Goal: Information Seeking & Learning: Find specific fact

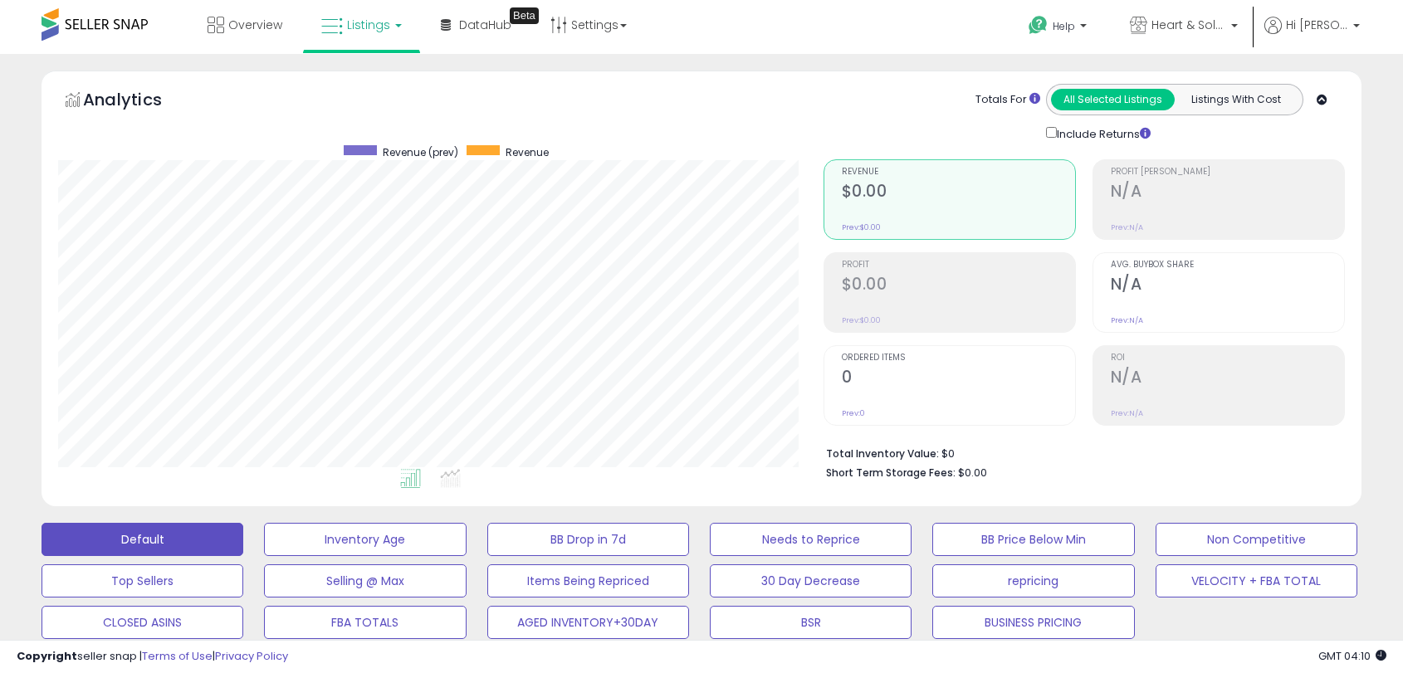
click at [0, 253] on div "**********" at bounding box center [701, 623] width 1403 height 1138
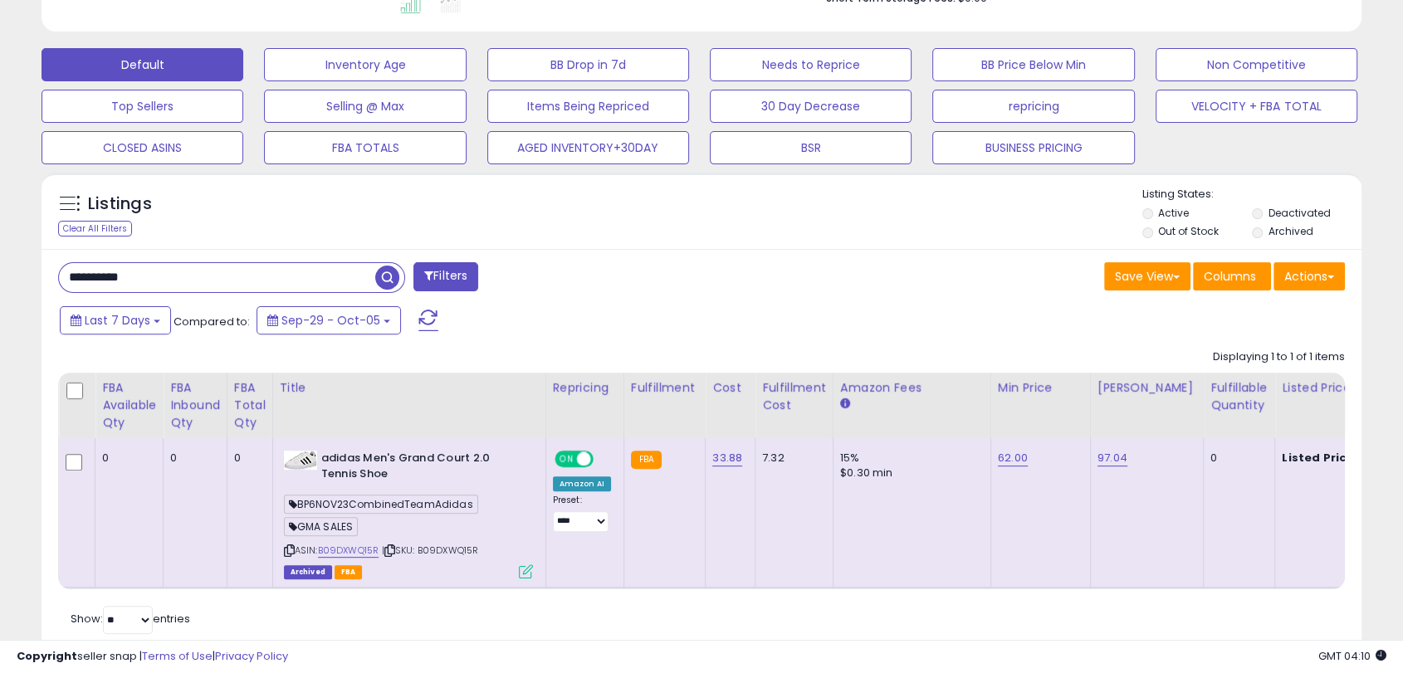
scroll to position [0, 425]
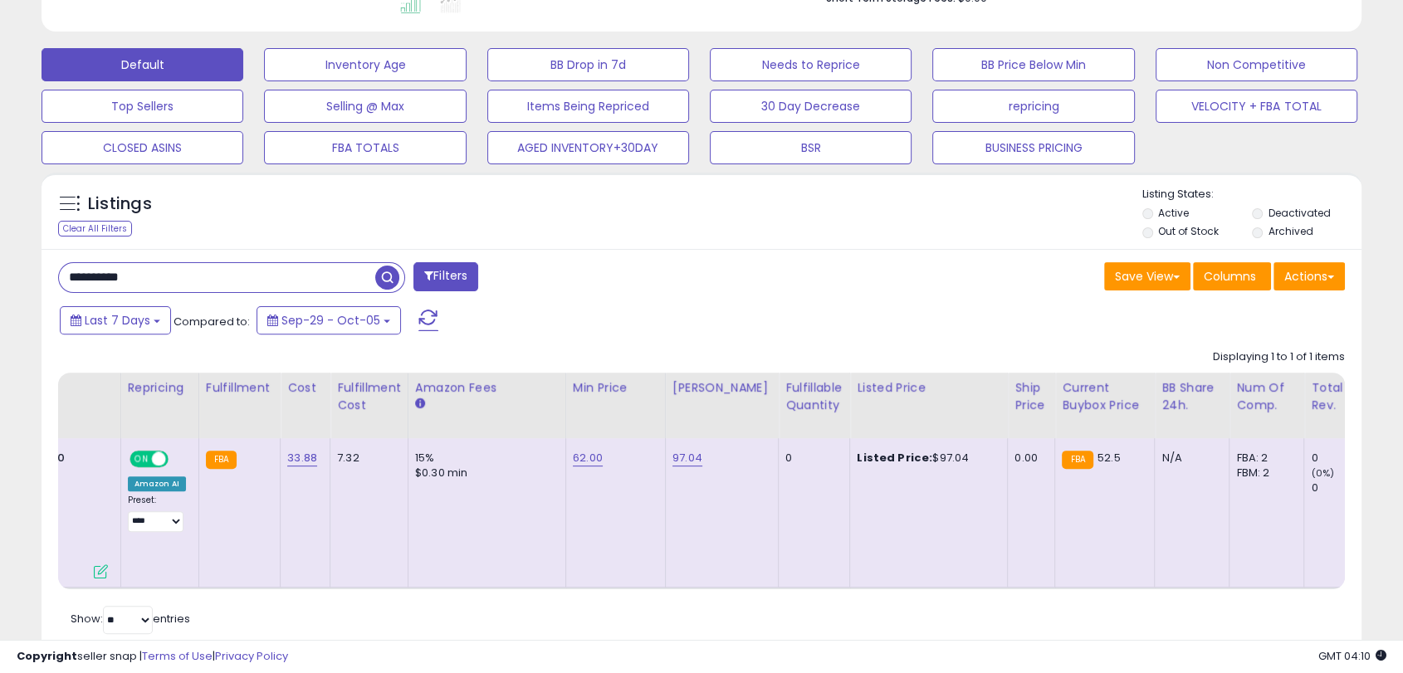
click at [390, 276] on span "button" at bounding box center [387, 278] width 24 height 24
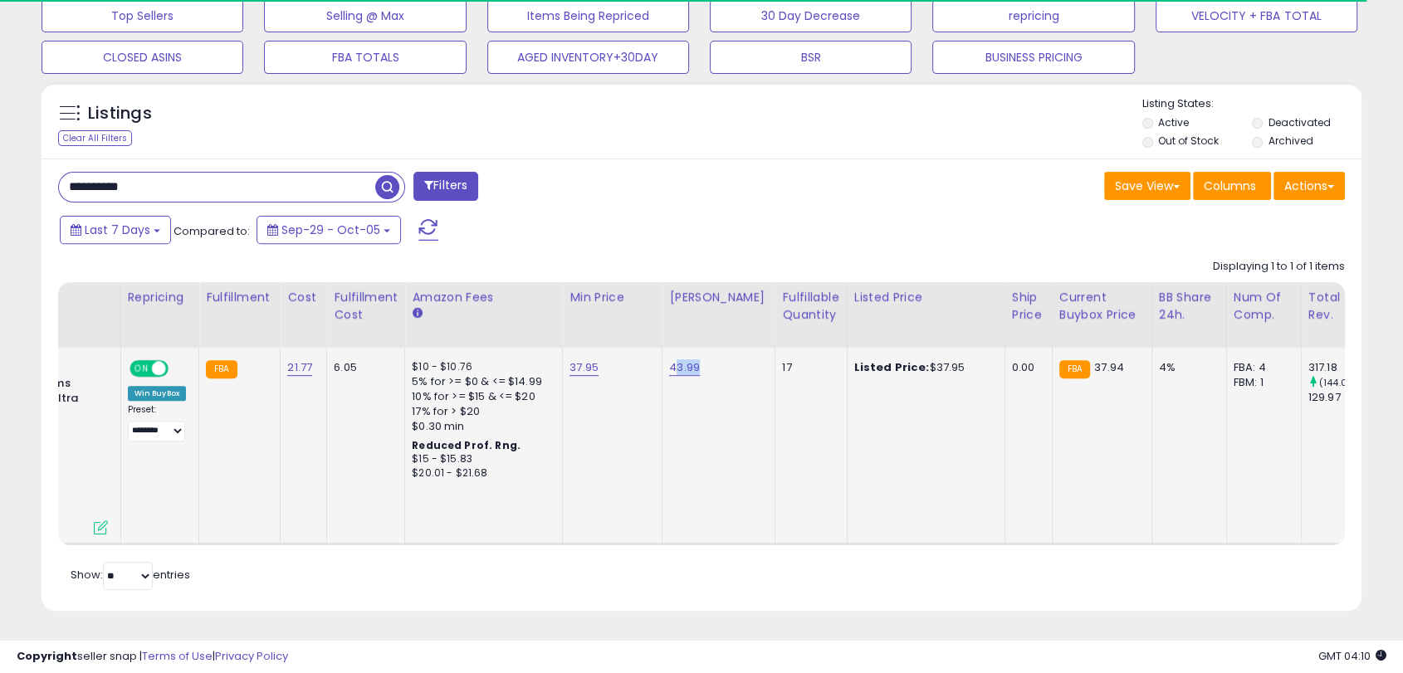
scroll to position [340, 764]
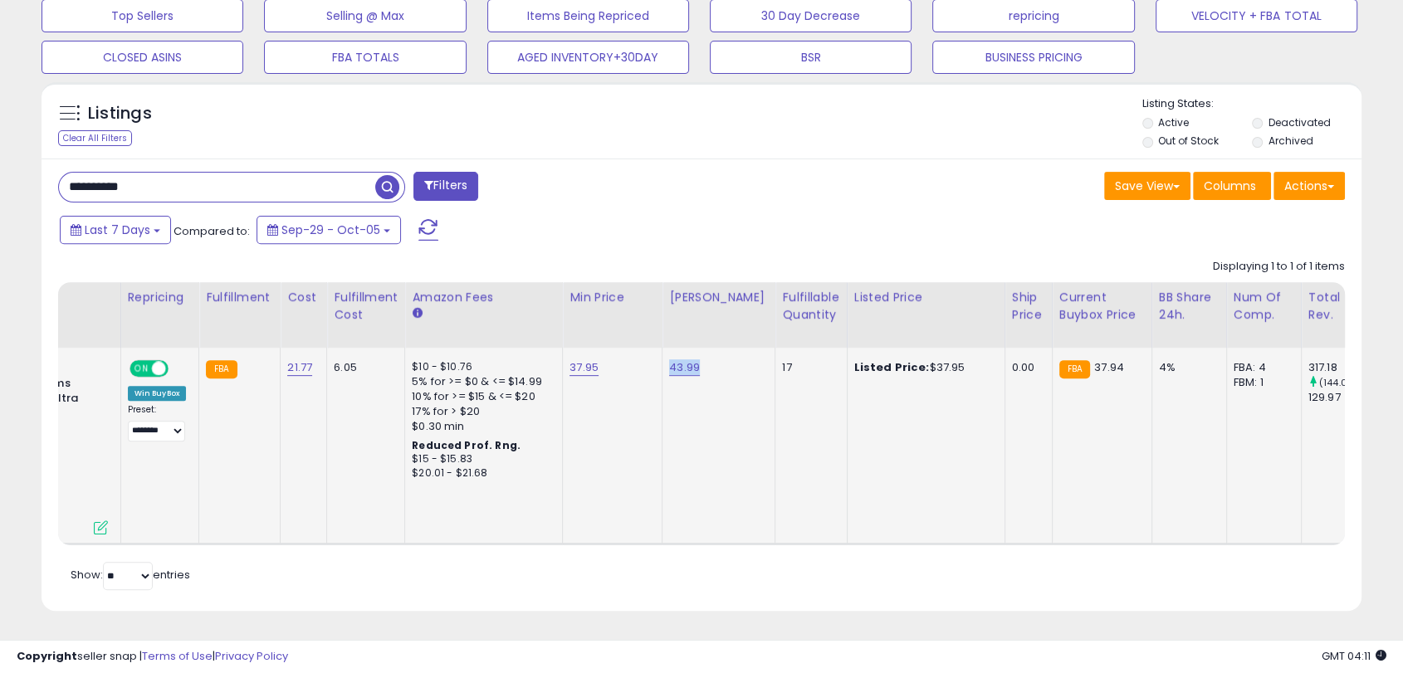
drag, startPoint x: 704, startPoint y: 369, endPoint x: 665, endPoint y: 364, distance: 39.4
click at [669, 364] on div "43.99" at bounding box center [715, 367] width 93 height 15
copy link "43.99"
drag, startPoint x: 951, startPoint y: 362, endPoint x: 913, endPoint y: 360, distance: 38.2
click at [913, 360] on div "Listed Price: $37.95" at bounding box center [923, 367] width 138 height 15
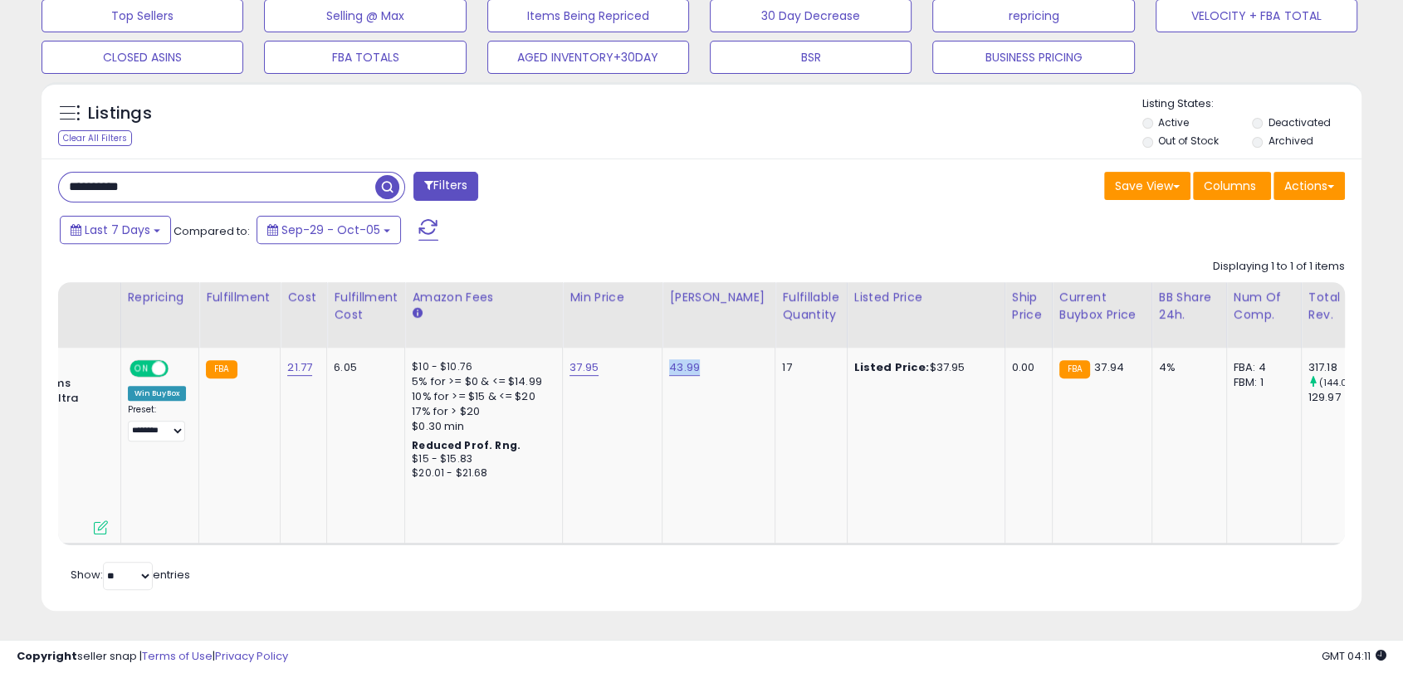
copy div "37.95"
drag, startPoint x: 0, startPoint y: 149, endPoint x: 38, endPoint y: 152, distance: 38.3
click at [0, 149] on div "**********" at bounding box center [701, 81] width 1403 height 1184
paste input "text"
click at [398, 187] on span "button" at bounding box center [387, 187] width 24 height 24
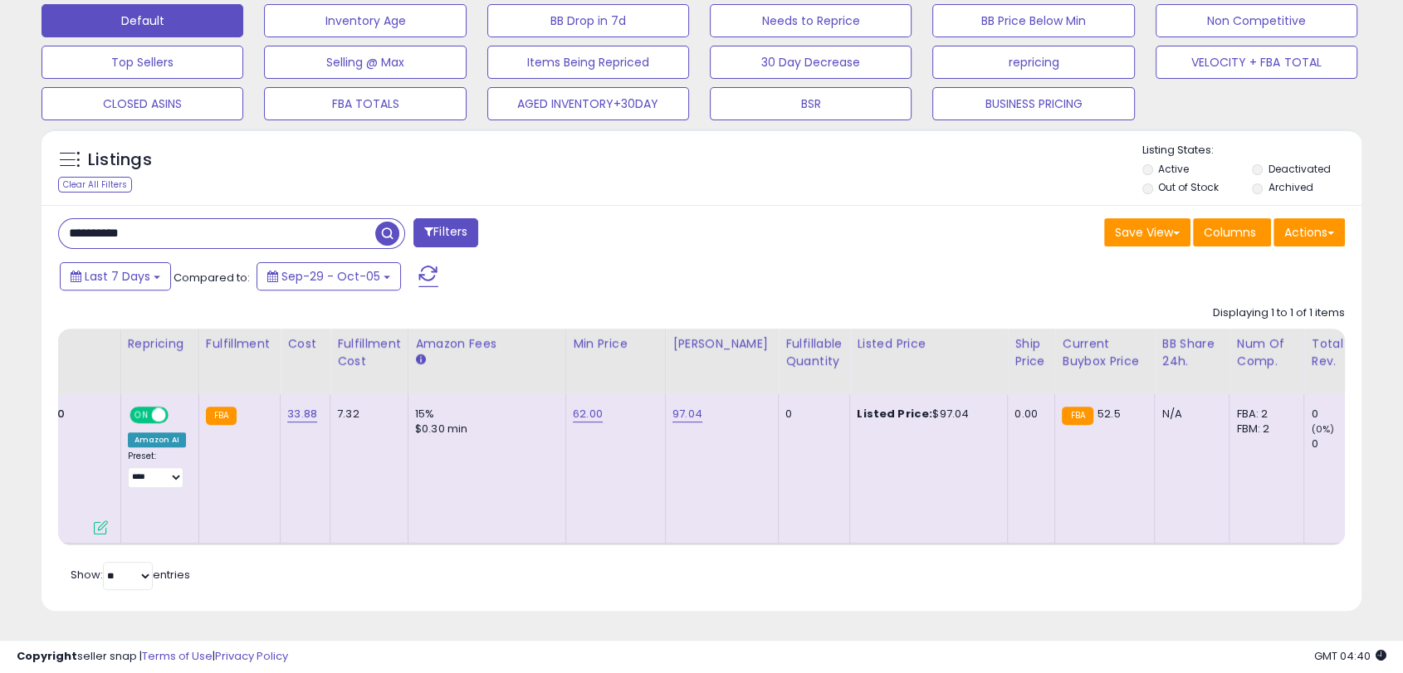
drag, startPoint x: 173, startPoint y: 220, endPoint x: 0, endPoint y: 200, distance: 174.6
click at [0, 200] on div "**********" at bounding box center [701, 104] width 1403 height 1138
paste input "text"
click at [390, 223] on span "button" at bounding box center [387, 234] width 24 height 24
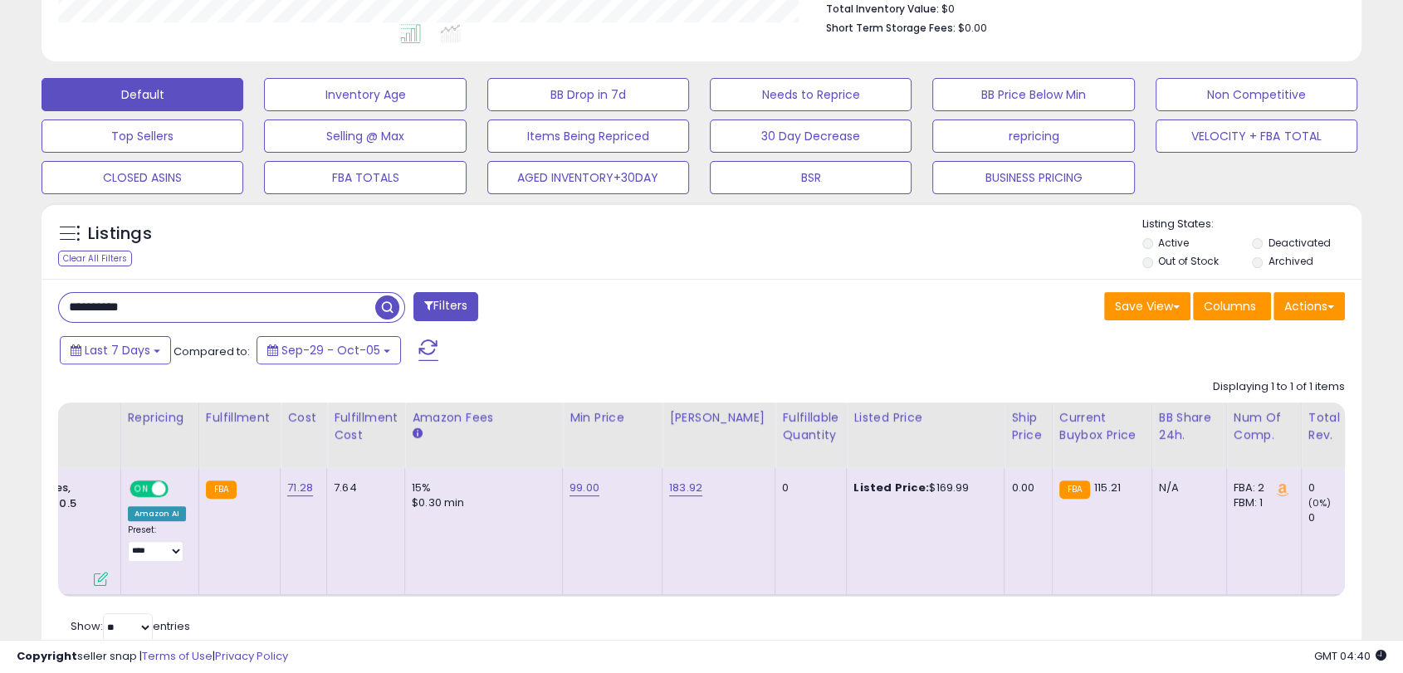
scroll to position [475, 0]
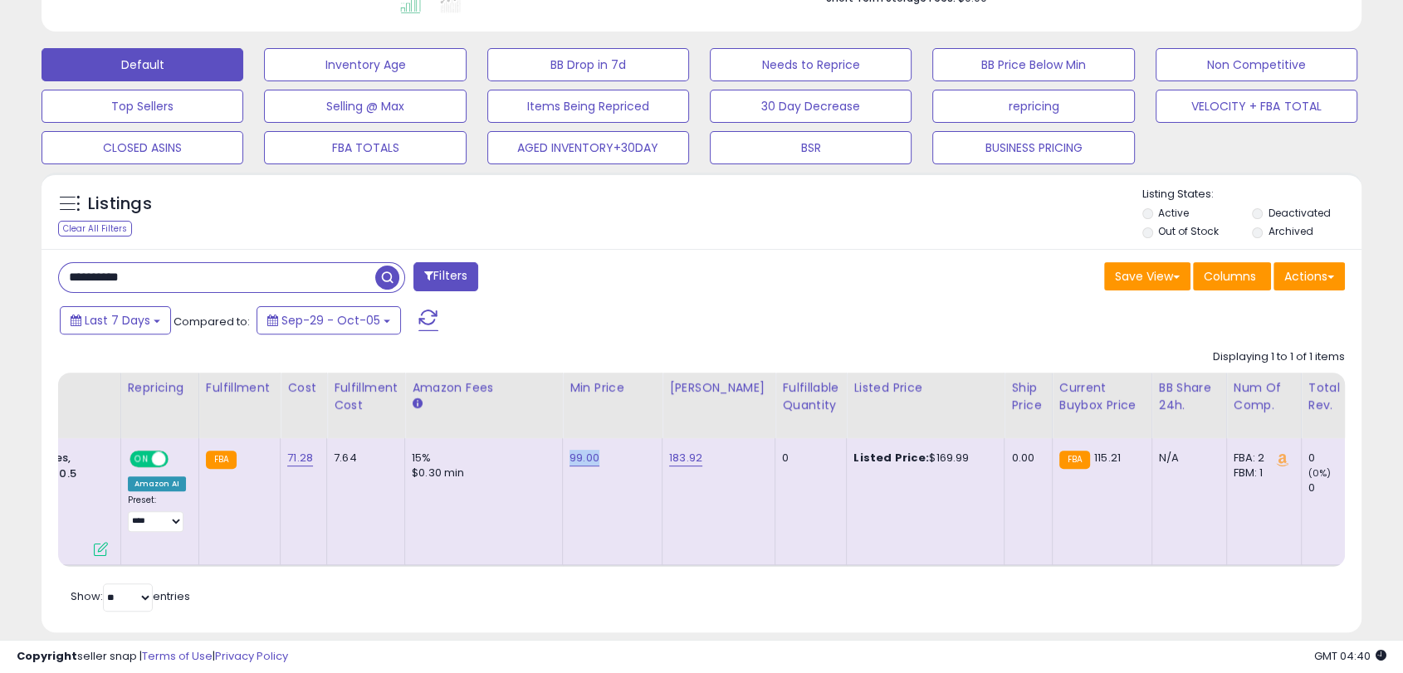
drag, startPoint x: 595, startPoint y: 459, endPoint x: 563, endPoint y: 457, distance: 32.4
click at [569, 457] on div "99.00" at bounding box center [609, 458] width 80 height 15
copy link "99.00"
drag, startPoint x: 710, startPoint y: 453, endPoint x: 659, endPoint y: 453, distance: 51.5
click at [662, 453] on td "183.92" at bounding box center [718, 501] width 113 height 127
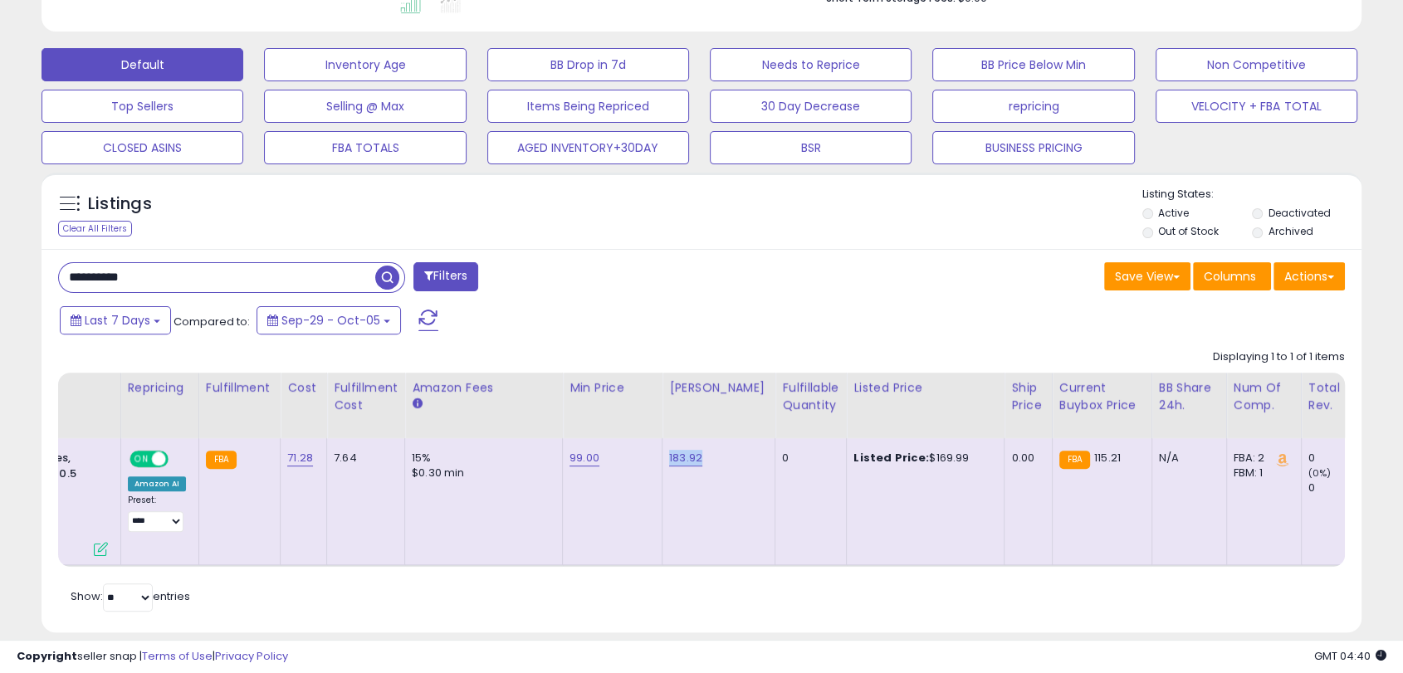
copy link "183.92"
drag, startPoint x: 951, startPoint y: 461, endPoint x: 910, endPoint y: 456, distance: 41.8
click at [910, 456] on div "Listed Price: $169.99" at bounding box center [922, 458] width 138 height 15
copy div "169.99"
drag, startPoint x: 215, startPoint y: 278, endPoint x: 0, endPoint y: 279, distance: 215.0
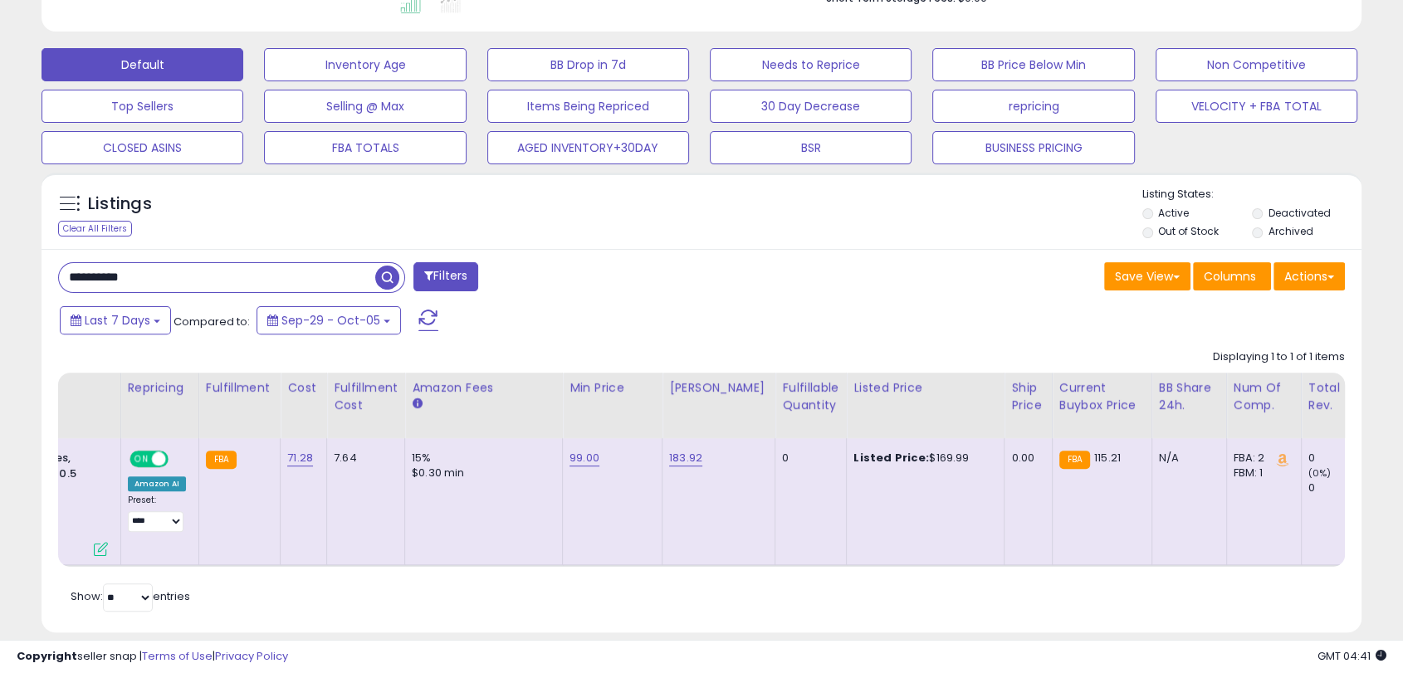
click at [0, 279] on div "**********" at bounding box center [701, 137] width 1403 height 1116
paste input "text"
click at [402, 278] on button "button" at bounding box center [389, 275] width 30 height 25
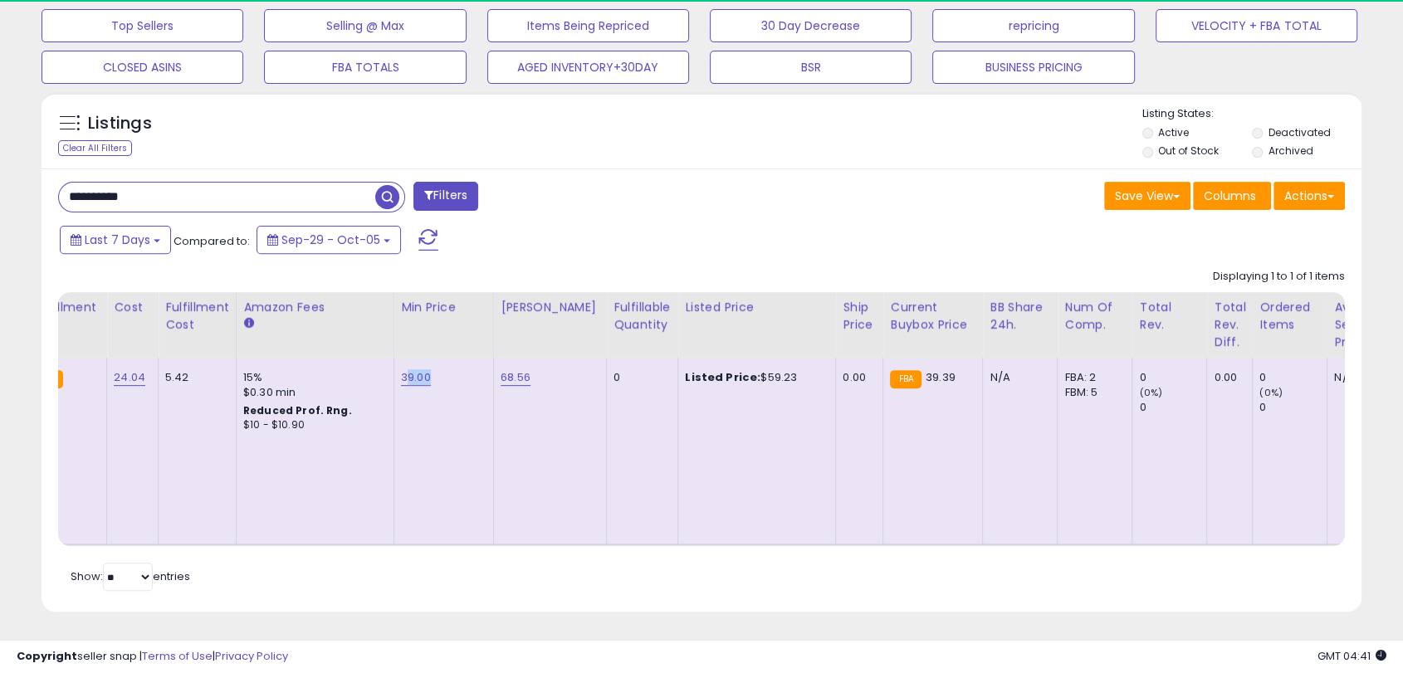
scroll to position [340, 764]
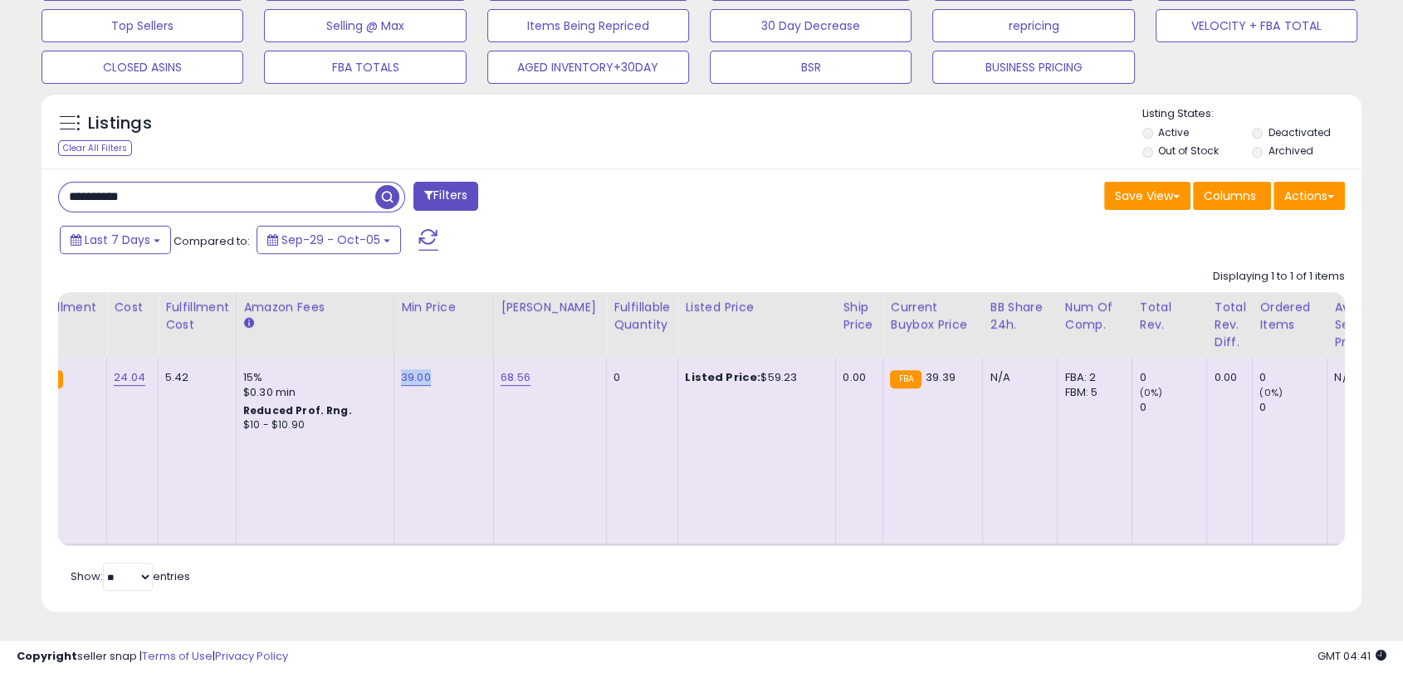
drag, startPoint x: 445, startPoint y: 371, endPoint x: 396, endPoint y: 373, distance: 49.0
click at [401, 373] on div "39.00" at bounding box center [441, 377] width 80 height 15
copy link "39.00"
drag, startPoint x: 525, startPoint y: 372, endPoint x: 494, endPoint y: 372, distance: 31.5
click at [500, 372] on div "68.56" at bounding box center [546, 377] width 93 height 15
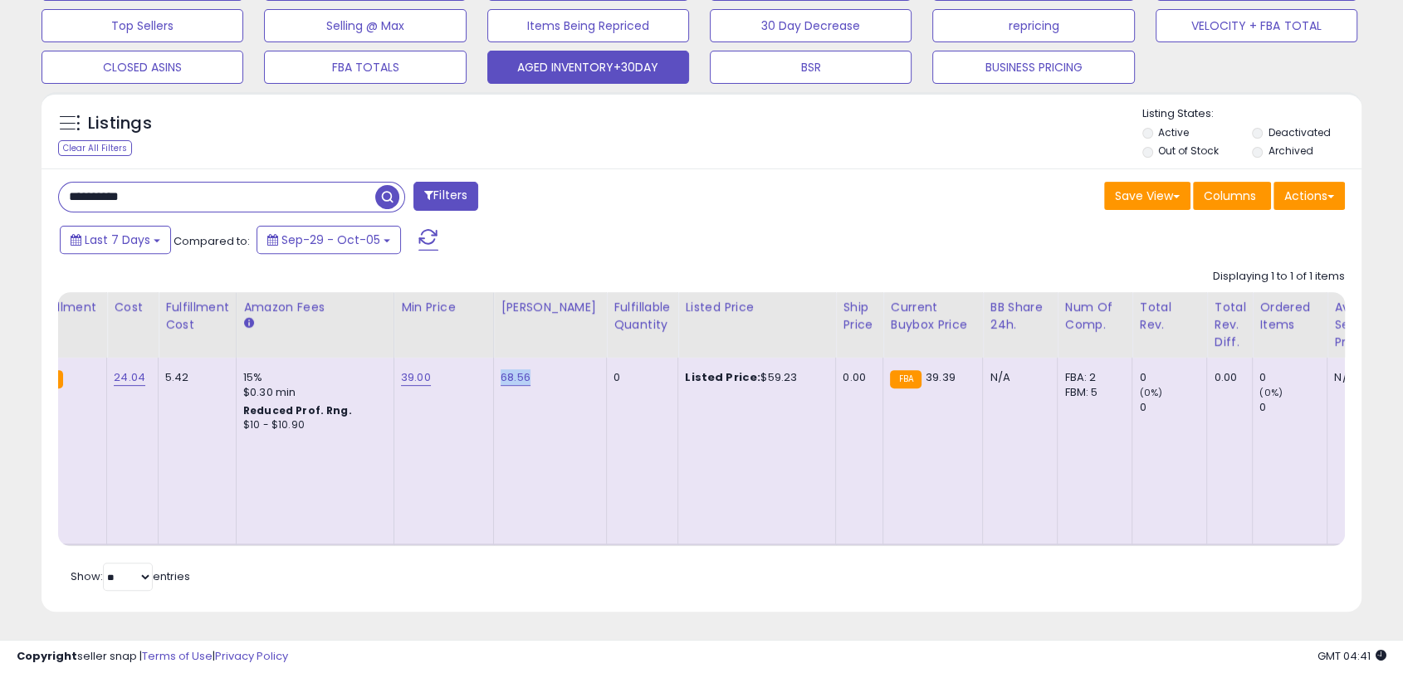
copy link "68.56"
drag, startPoint x: 784, startPoint y: 377, endPoint x: 743, endPoint y: 378, distance: 40.7
click at [743, 378] on div "Listed Price: $59.23" at bounding box center [754, 377] width 138 height 15
copy div "59.23"
drag, startPoint x: 178, startPoint y: 194, endPoint x: 299, endPoint y: 210, distance: 121.4
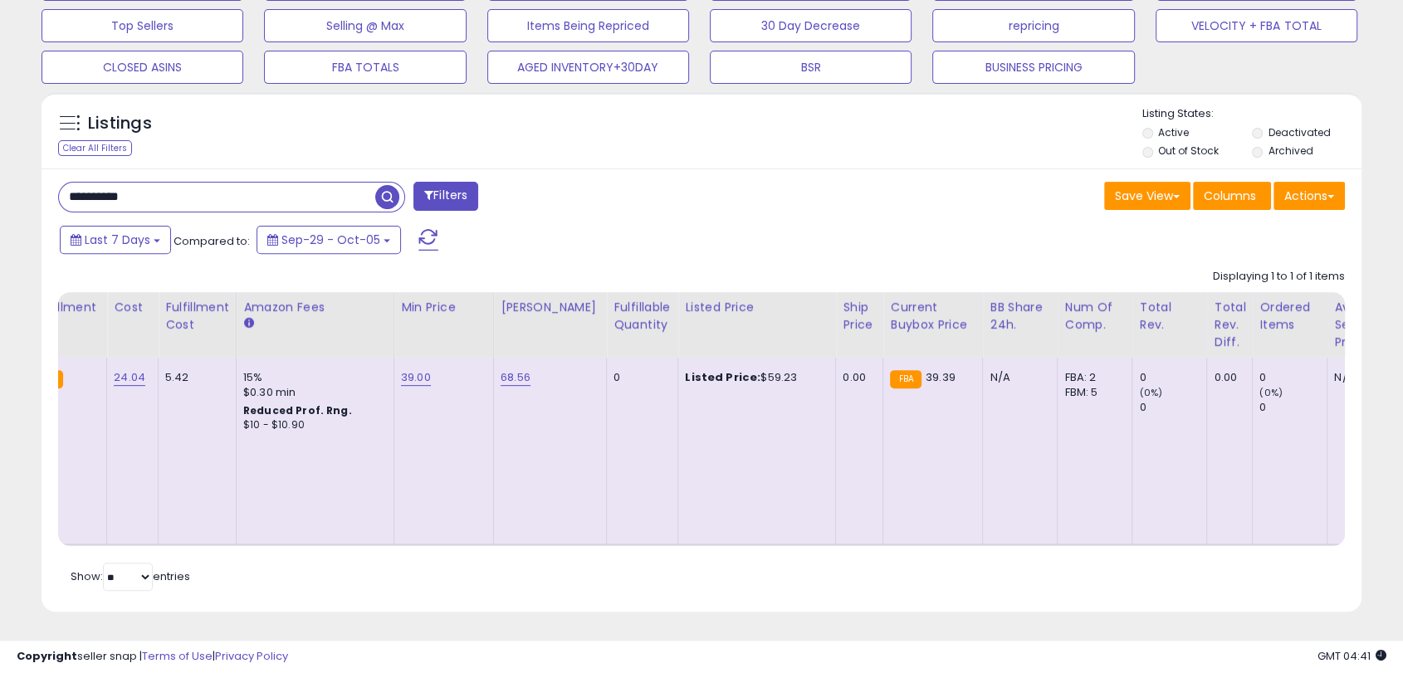
click at [0, 184] on div "**********" at bounding box center [701, 86] width 1403 height 1175
paste input "text"
click at [392, 194] on span "button" at bounding box center [387, 197] width 24 height 24
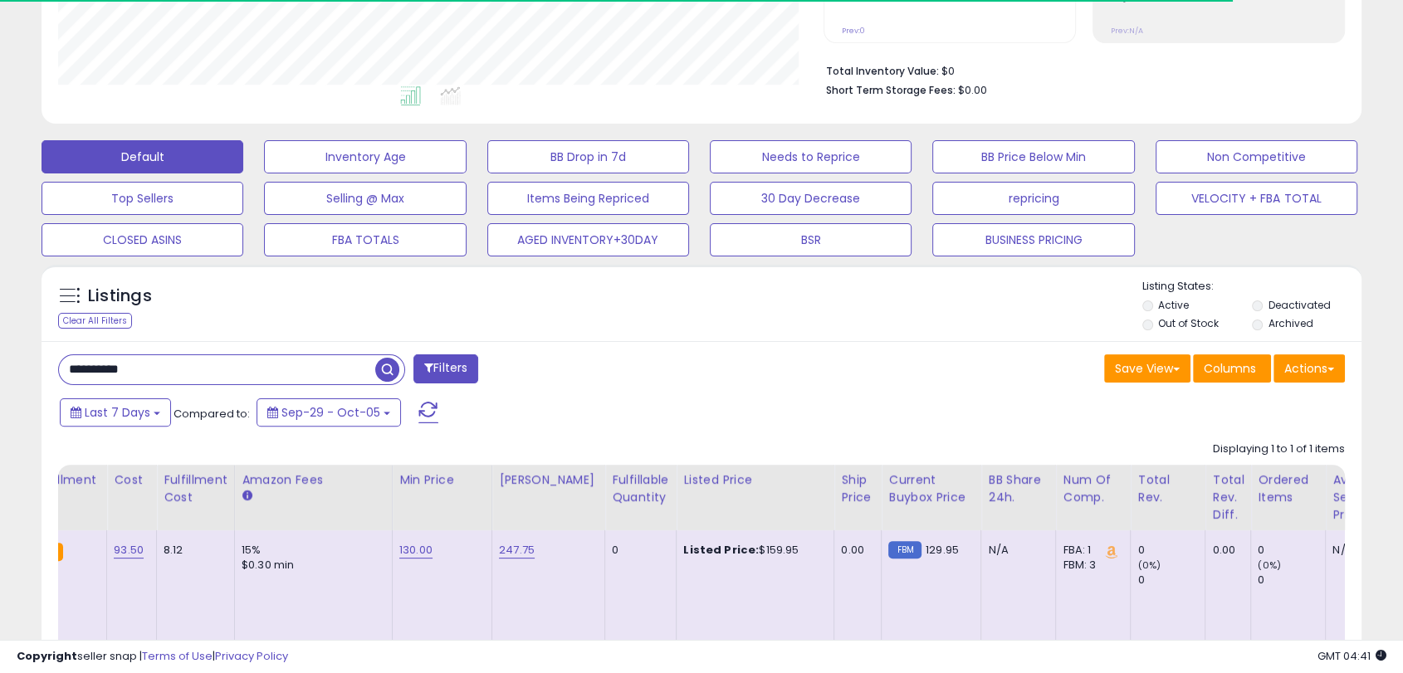
scroll to position [564, 0]
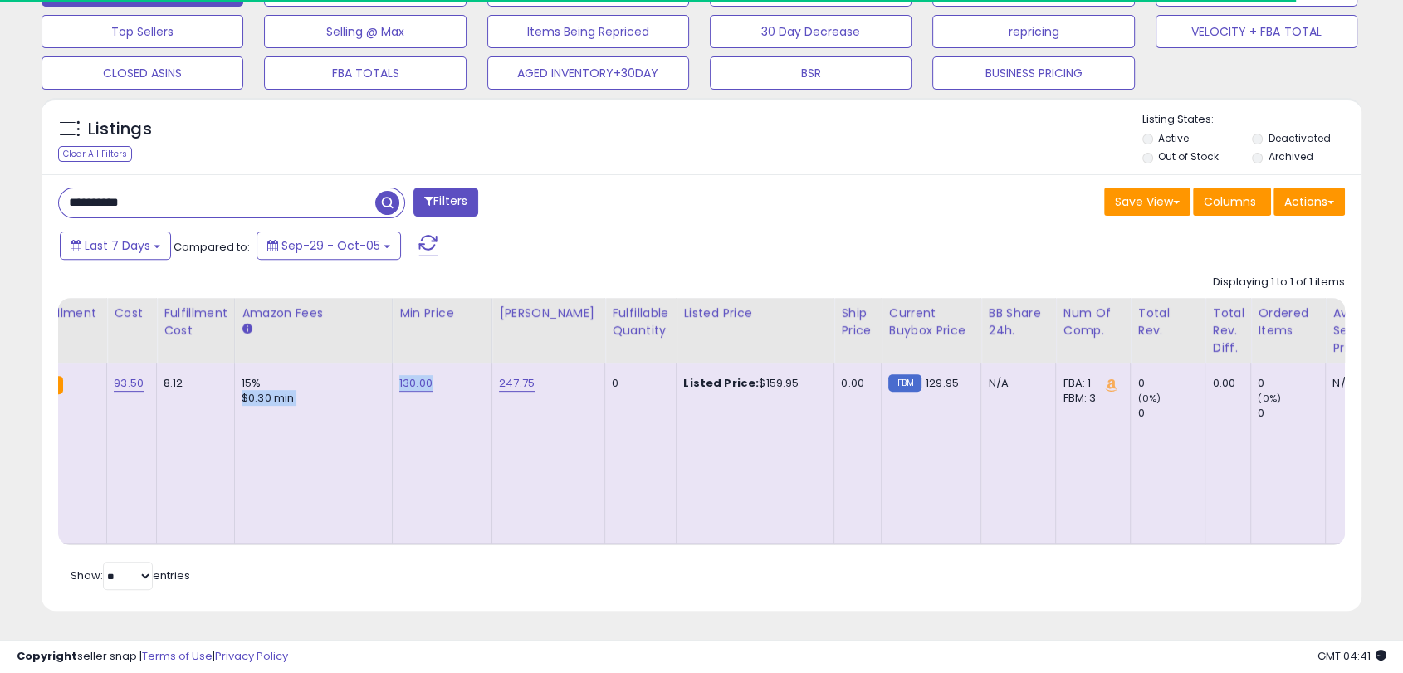
drag, startPoint x: 451, startPoint y: 367, endPoint x: 379, endPoint y: 361, distance: 71.6
click at [379, 364] on tr "0 0 0 FCTEAM +$5VC" at bounding box center [734, 454] width 2547 height 180
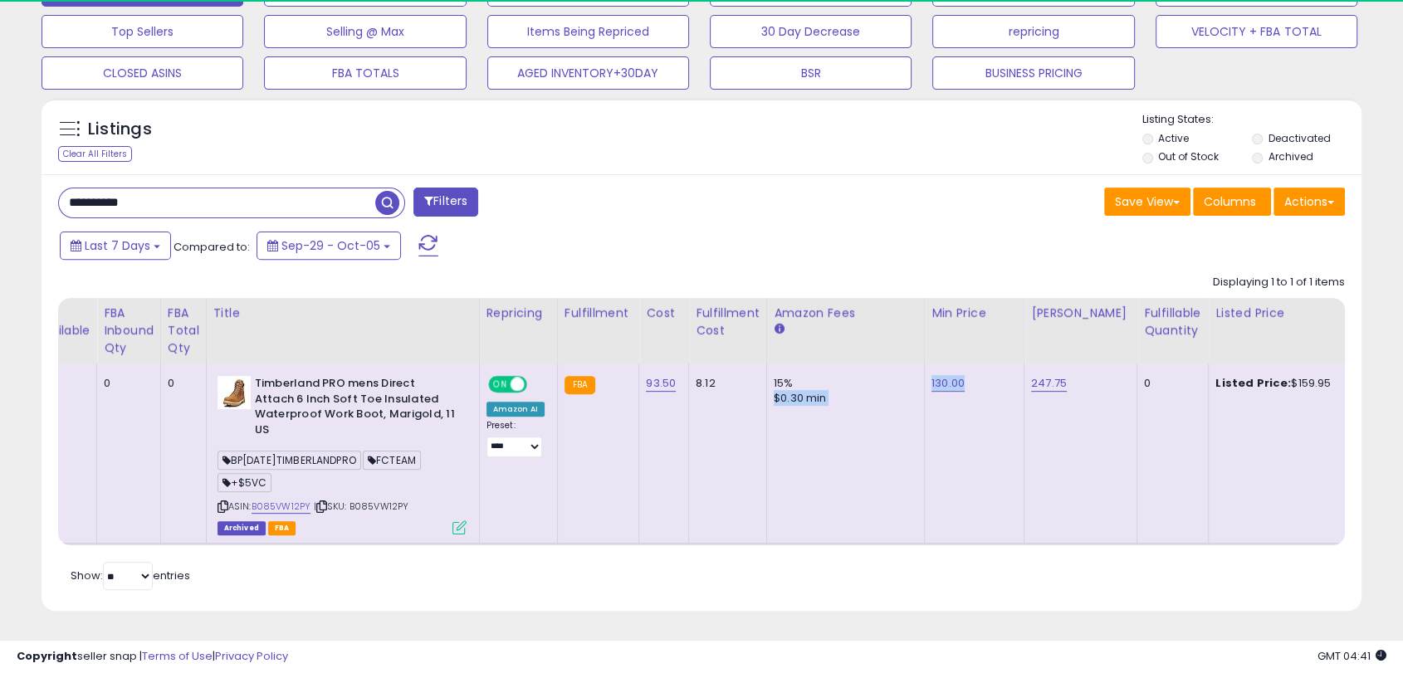
scroll to position [0, 0]
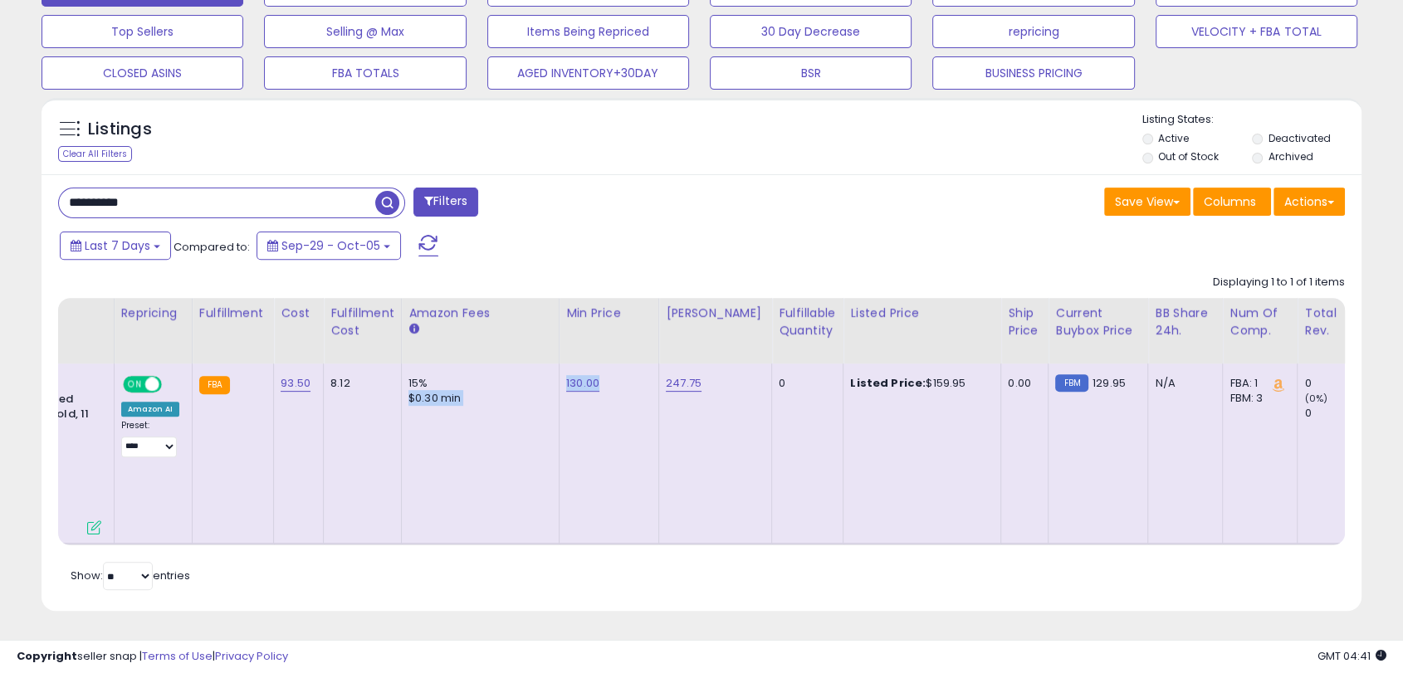
drag, startPoint x: 542, startPoint y: 434, endPoint x: 520, endPoint y: 437, distance: 21.7
click at [541, 433] on td "15% $0.30 min" at bounding box center [480, 454] width 158 height 180
click at [538, 407] on td "15% $0.30 min" at bounding box center [480, 454] width 158 height 180
drag, startPoint x: 604, startPoint y: 370, endPoint x: 559, endPoint y: 367, distance: 44.9
click at [559, 367] on td "130.00" at bounding box center [609, 454] width 100 height 180
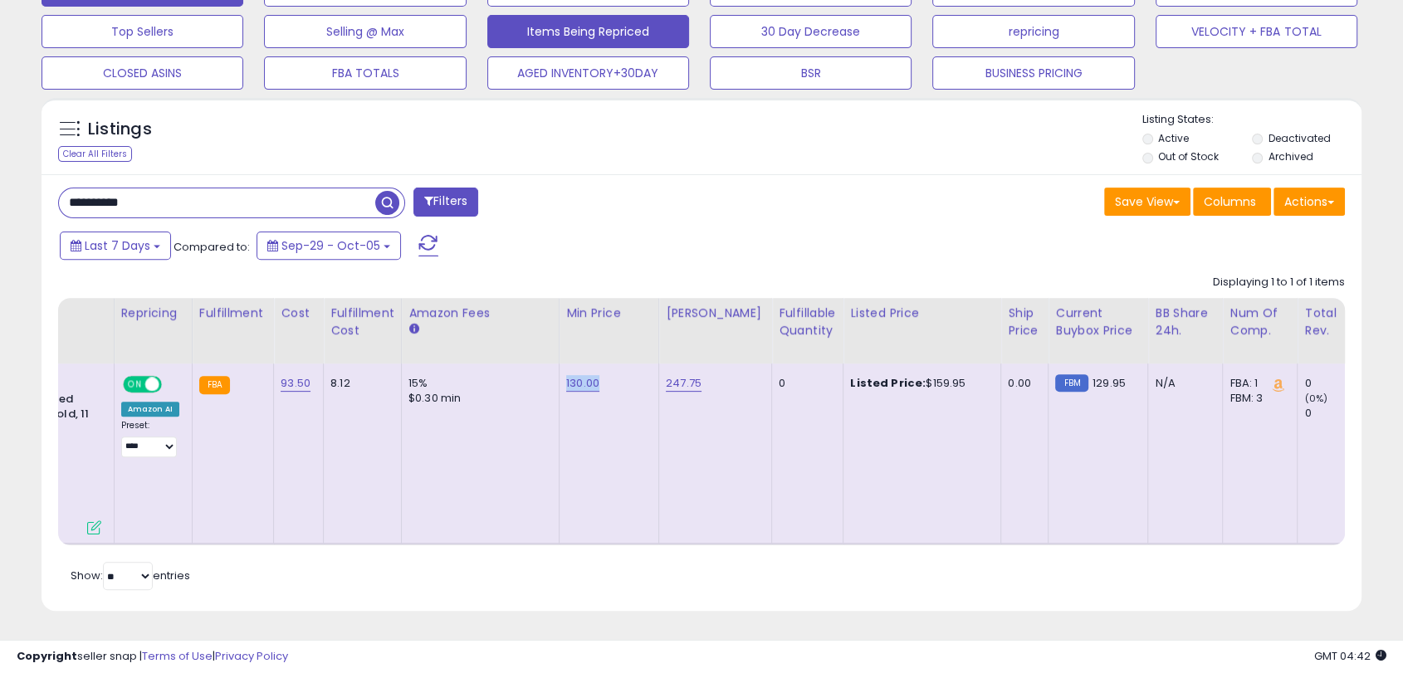
copy link "130.00"
drag, startPoint x: 947, startPoint y: 360, endPoint x: 907, endPoint y: 365, distance: 40.1
click at [907, 365] on td "Listed Price: $159.95" at bounding box center [922, 454] width 158 height 180
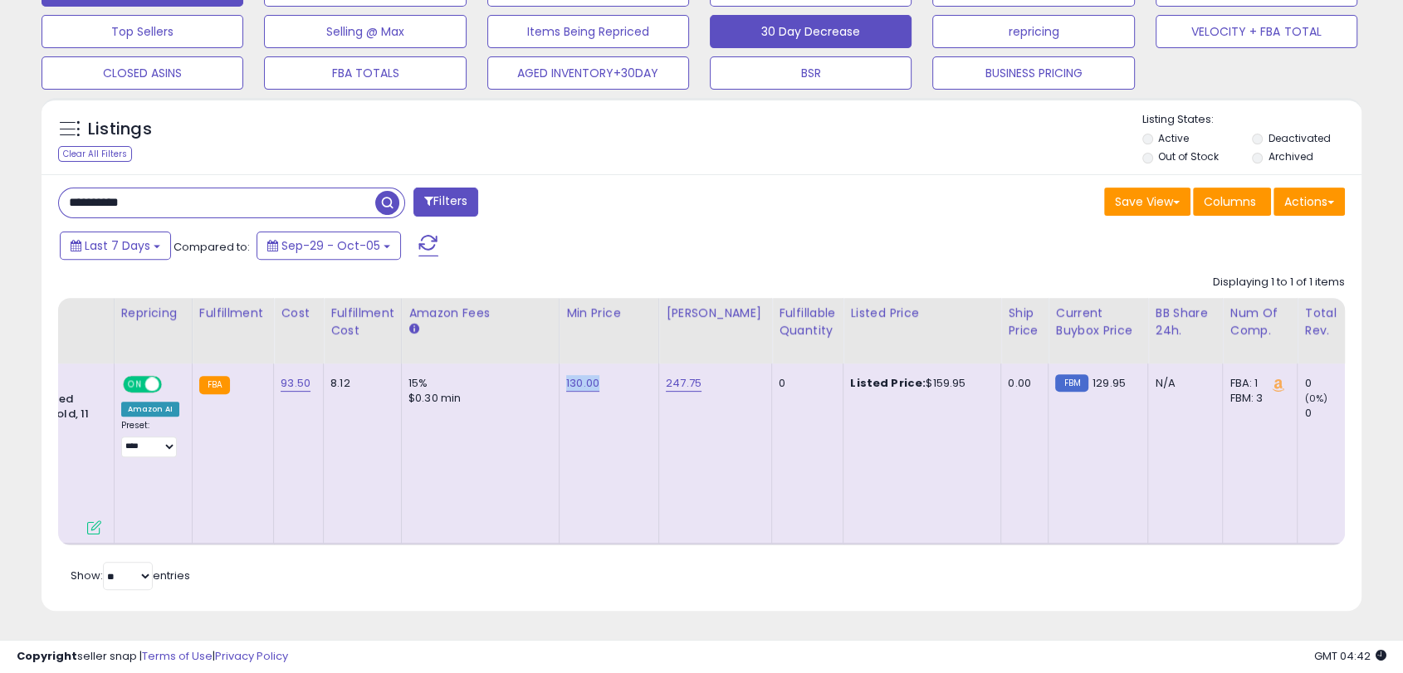
copy div "159.95"
click at [0, 176] on div "**********" at bounding box center [701, 88] width 1403 height 1169
paste input "text"
click at [392, 191] on span "button" at bounding box center [387, 203] width 24 height 24
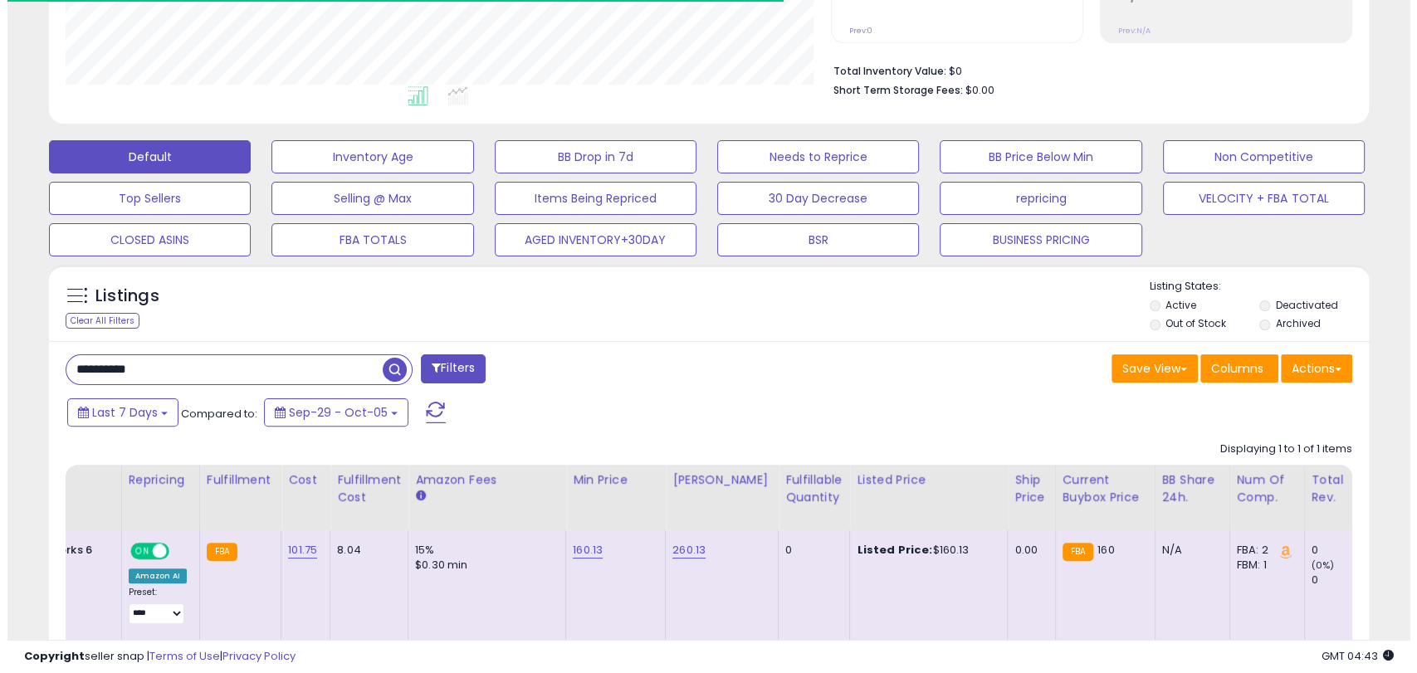
scroll to position [340, 764]
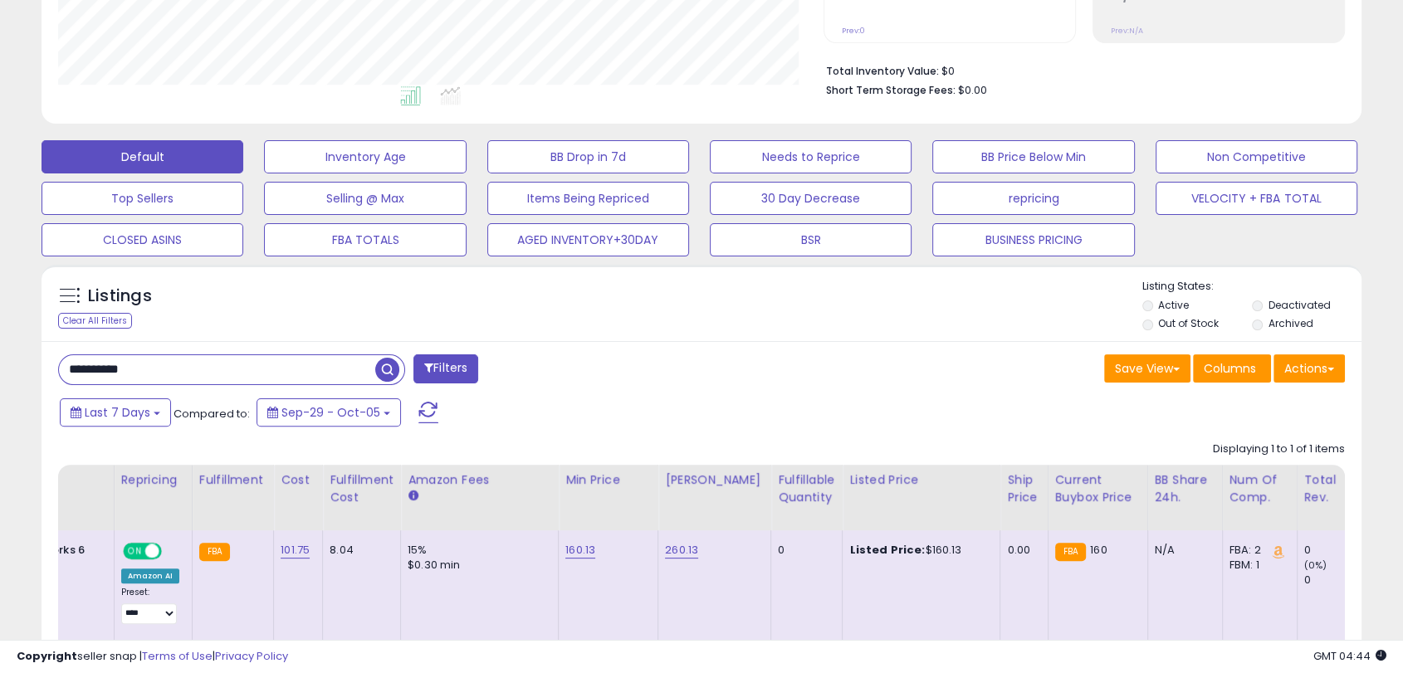
drag, startPoint x: 173, startPoint y: 368, endPoint x: 0, endPoint y: 357, distance: 173.0
click at [0, 357] on div "**********" at bounding box center [701, 255] width 1403 height 1169
click at [384, 369] on span "button" at bounding box center [387, 370] width 24 height 24
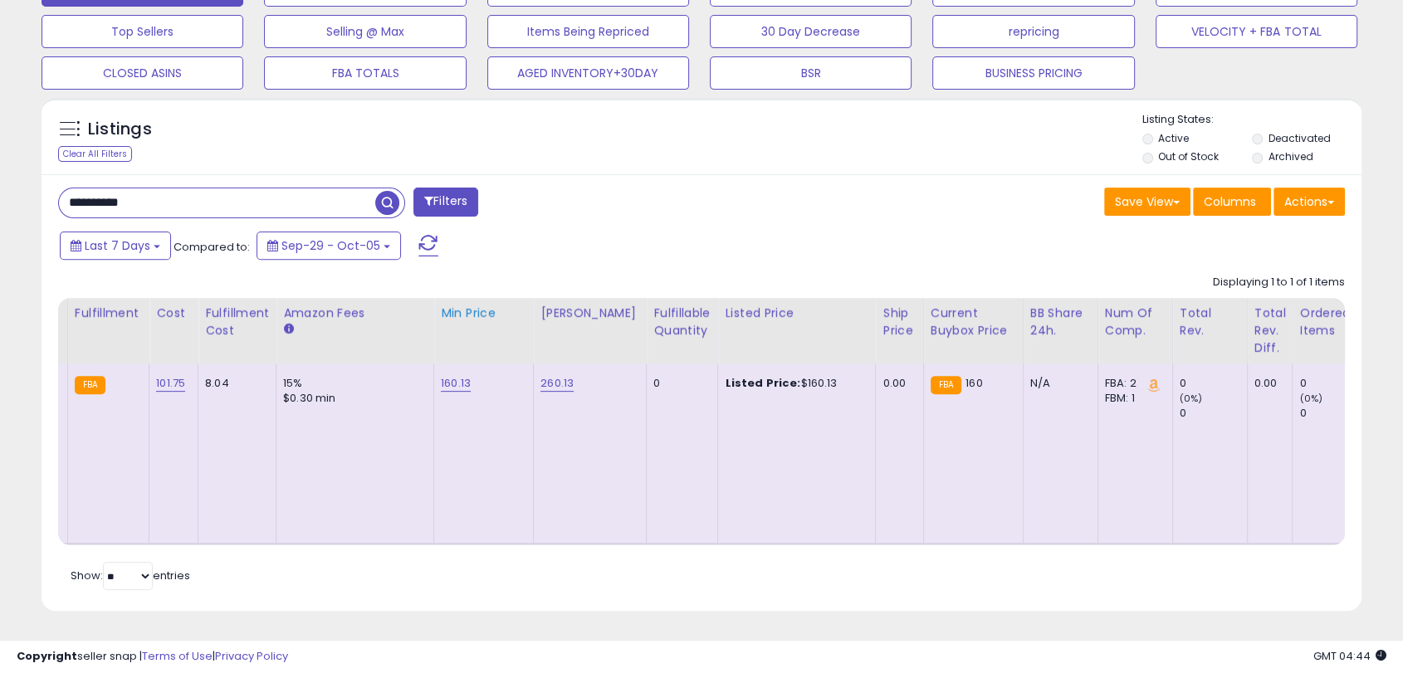
scroll to position [0, 558]
drag, startPoint x: 463, startPoint y: 374, endPoint x: 453, endPoint y: 396, distance: 23.8
click at [433, 375] on td "160.13" at bounding box center [482, 454] width 100 height 180
drag, startPoint x: 575, startPoint y: 370, endPoint x: 531, endPoint y: 372, distance: 44.0
click at [532, 372] on td "260.13" at bounding box center [588, 454] width 113 height 180
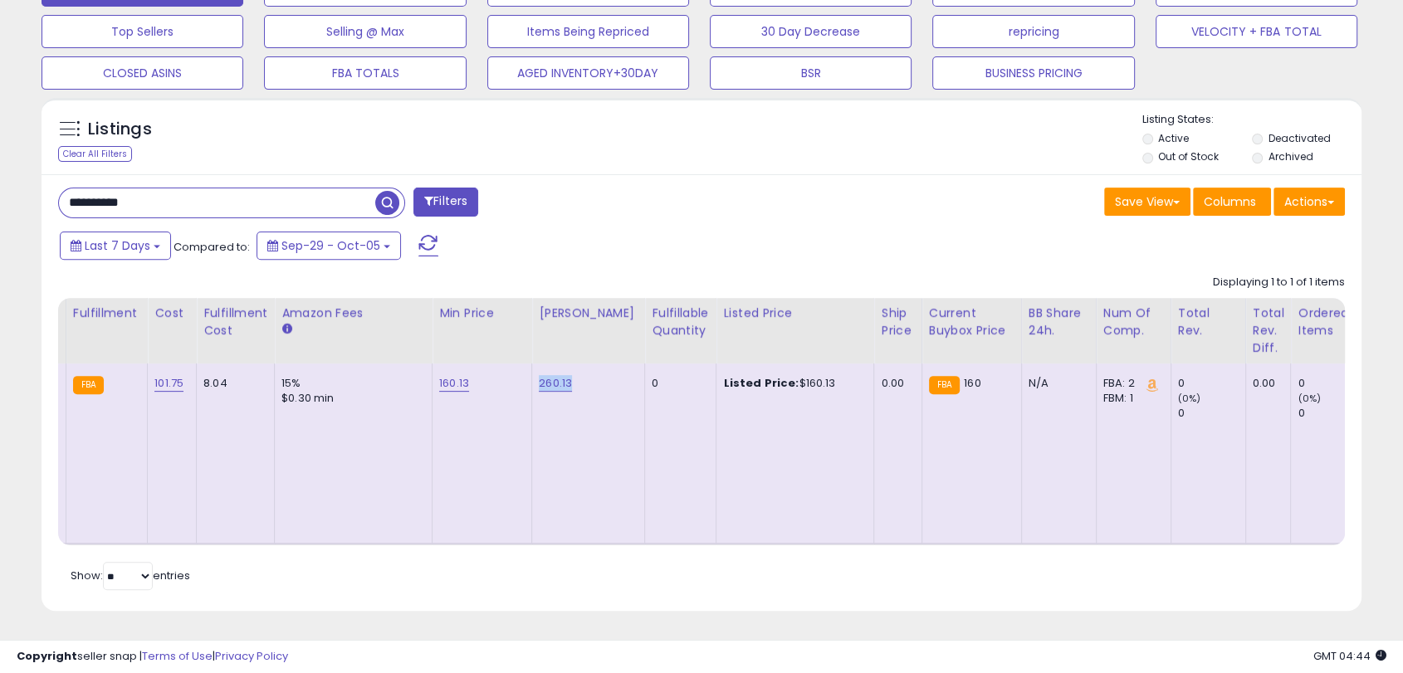
drag, startPoint x: 826, startPoint y: 366, endPoint x: 779, endPoint y: 372, distance: 47.7
click at [779, 376] on div "Listed Price: $160.13" at bounding box center [792, 383] width 138 height 15
drag, startPoint x: 185, startPoint y: 199, endPoint x: 6, endPoint y: 190, distance: 179.5
click at [0, 192] on div "**********" at bounding box center [701, 88] width 1403 height 1169
paste input "text"
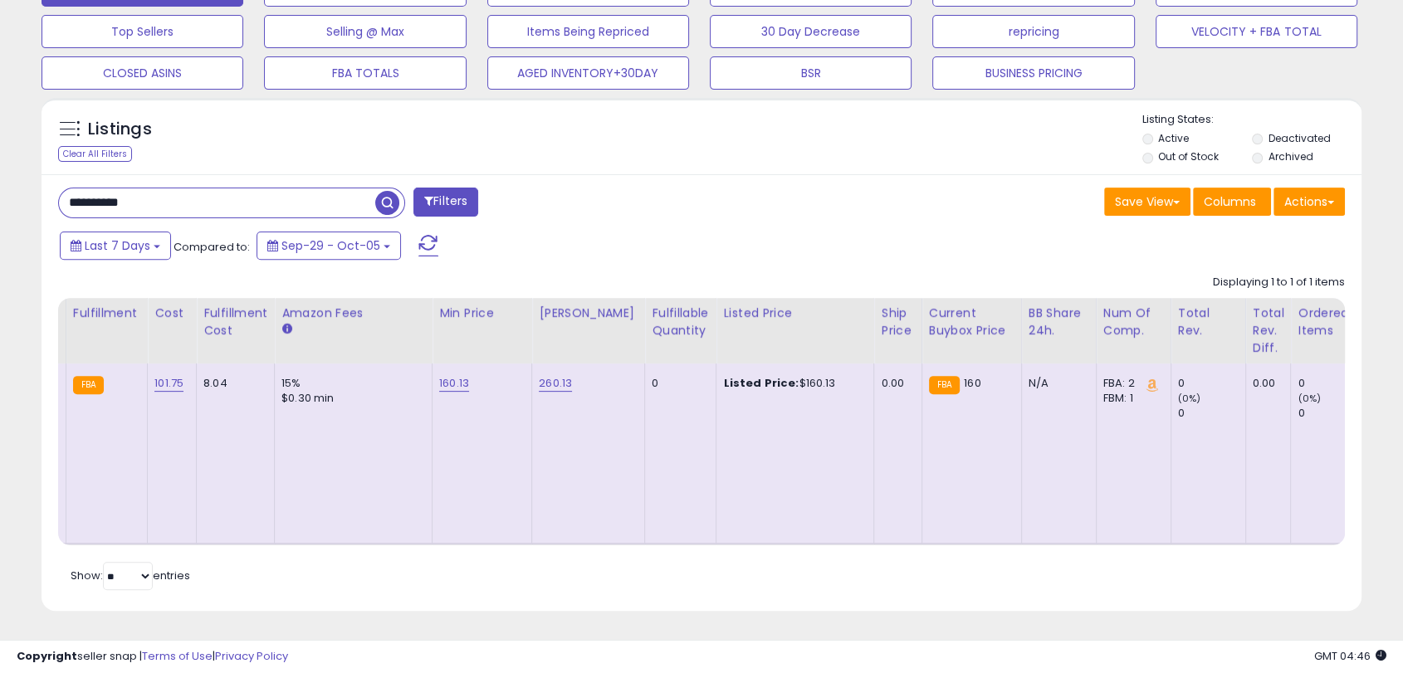
type input "*******"
drag, startPoint x: 178, startPoint y: 183, endPoint x: 0, endPoint y: 187, distance: 177.7
click at [0, 187] on div "**********" at bounding box center [701, 88] width 1403 height 1169
click at [193, 200] on input "text" at bounding box center [217, 202] width 316 height 29
paste input "**********"
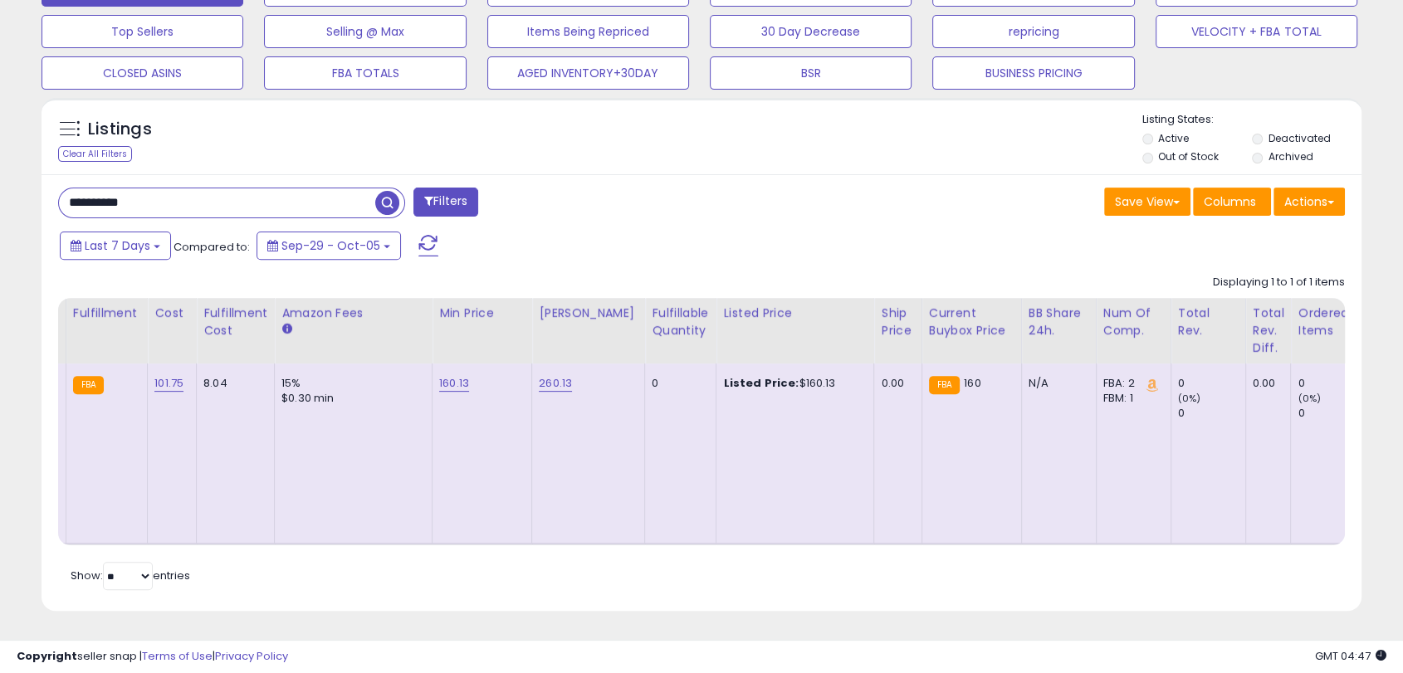
click at [381, 191] on span "button" at bounding box center [387, 203] width 24 height 24
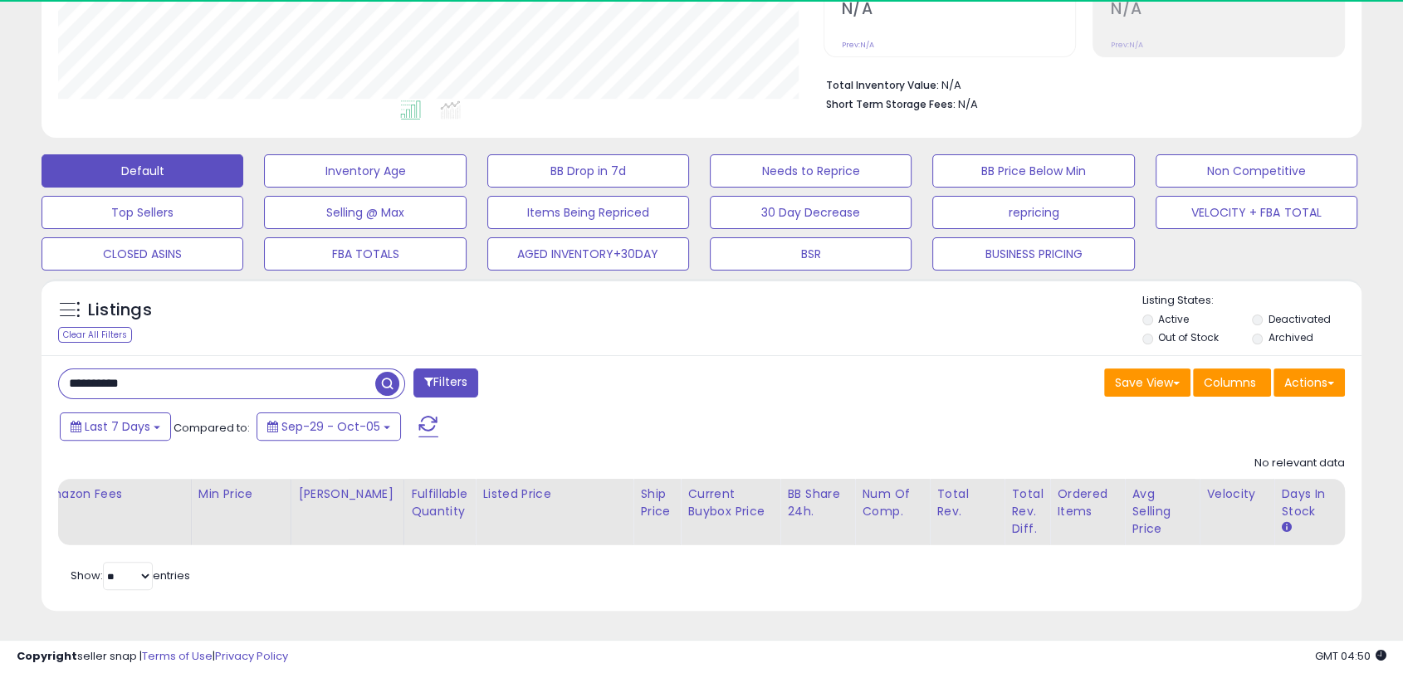
scroll to position [340, 764]
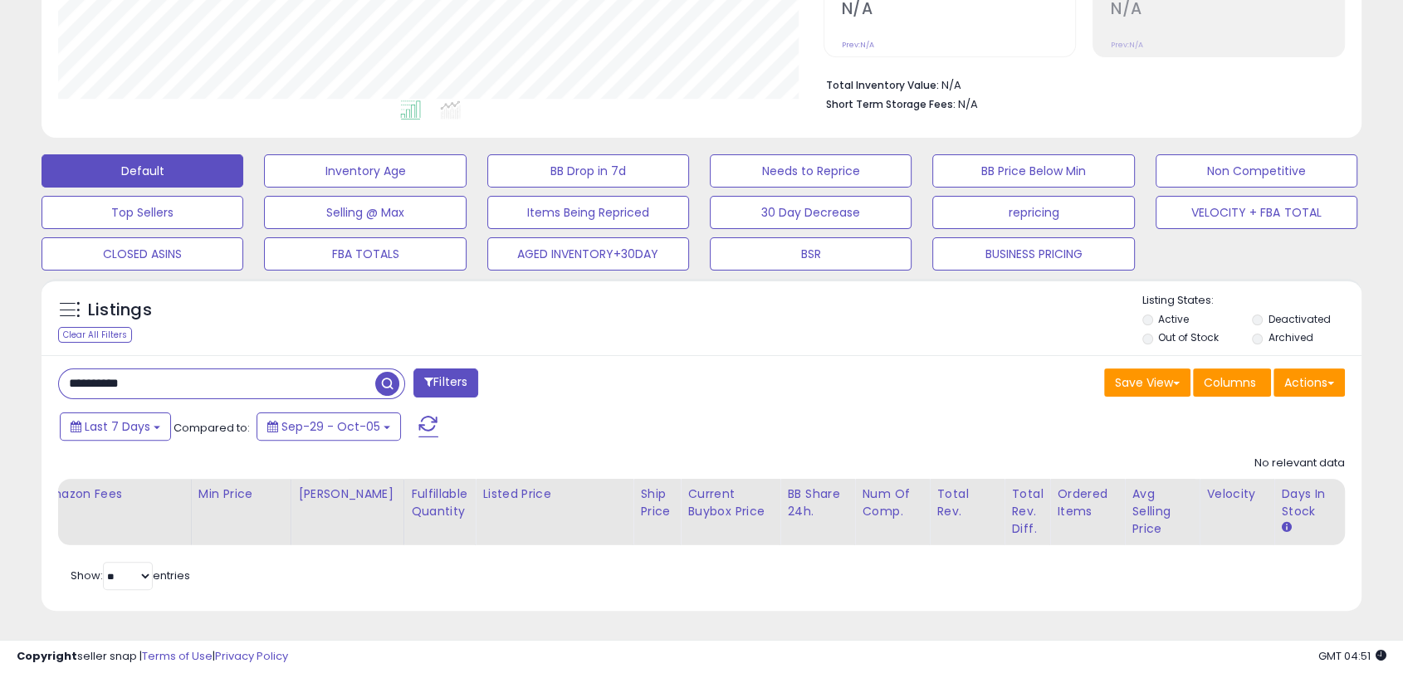
drag, startPoint x: 164, startPoint y: 368, endPoint x: 0, endPoint y: 364, distance: 164.4
click at [0, 364] on div "**********" at bounding box center [701, 179] width 1403 height 988
paste input "text"
click at [393, 372] on span "button" at bounding box center [387, 384] width 24 height 24
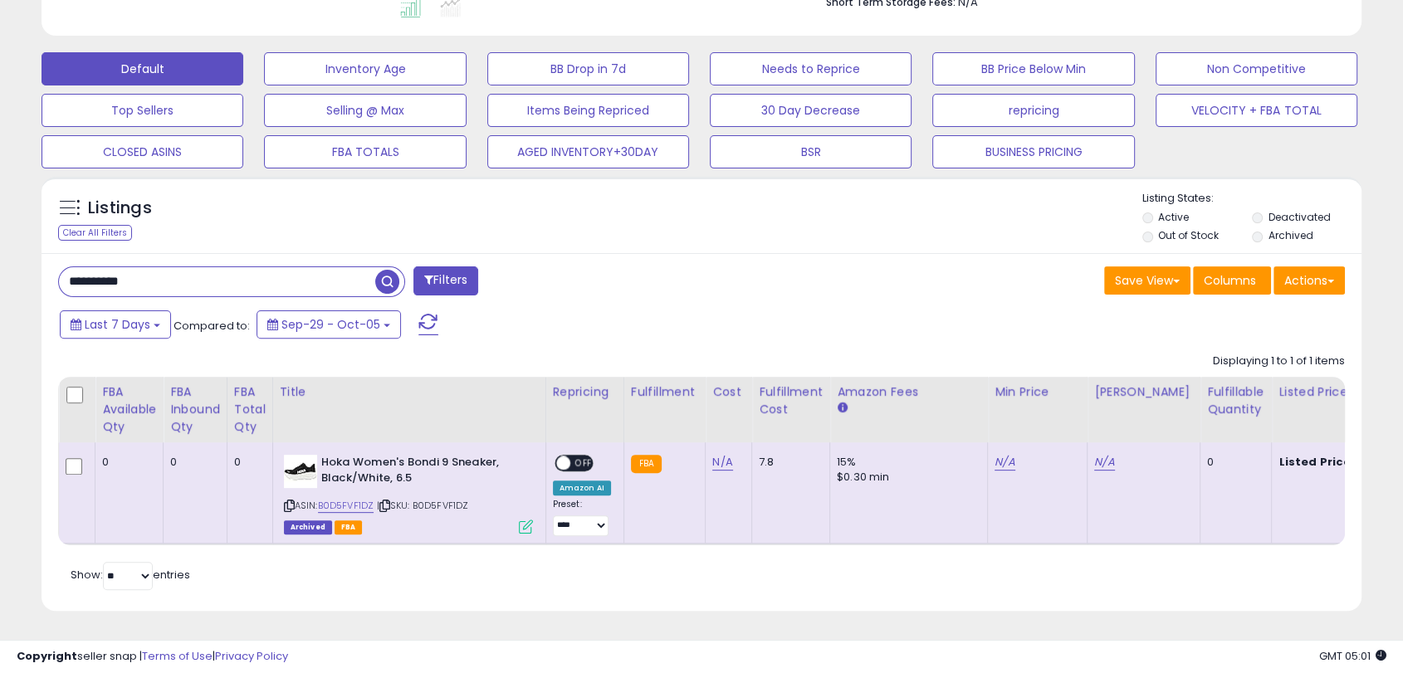
drag, startPoint x: 163, startPoint y: 266, endPoint x: 0, endPoint y: 256, distance: 162.9
click at [0, 256] on div "**********" at bounding box center [701, 128] width 1403 height 1090
paste input "text"
click at [387, 273] on span "button" at bounding box center [387, 282] width 24 height 24
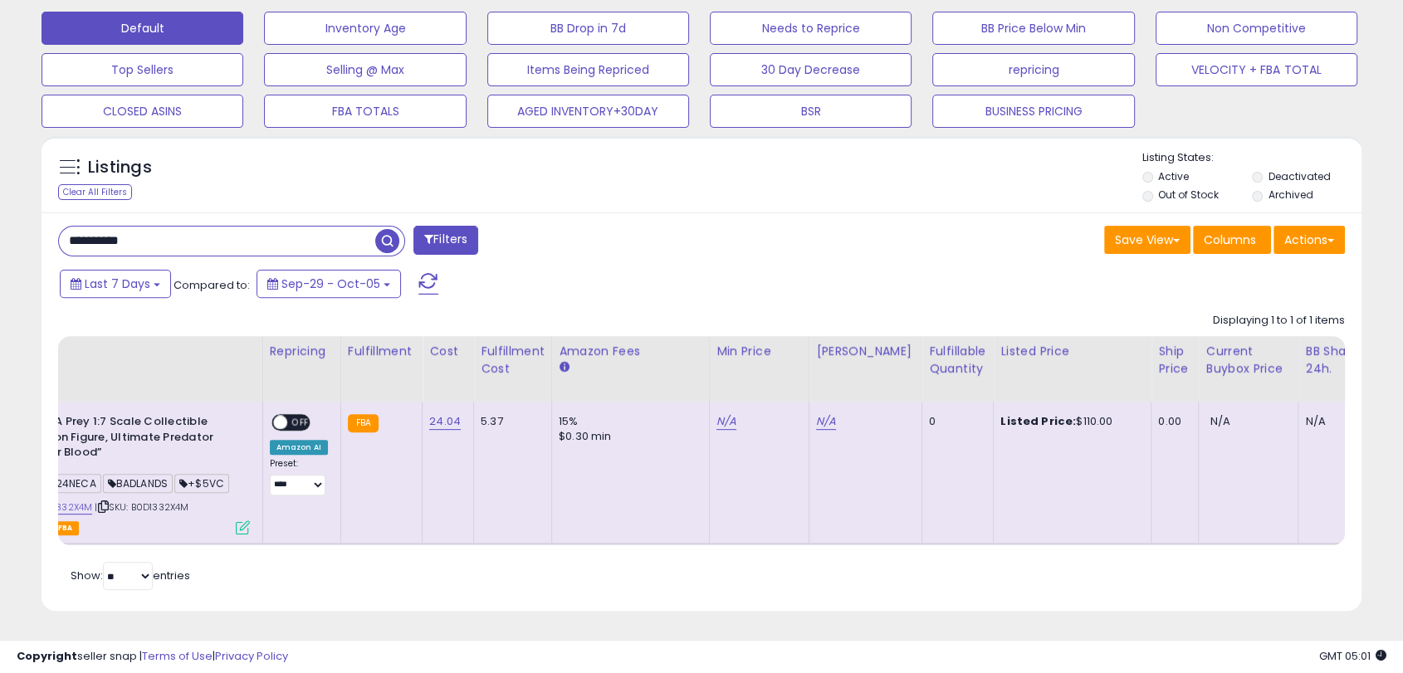
drag, startPoint x: 172, startPoint y: 237, endPoint x: 0, endPoint y: 215, distance: 173.2
click at [0, 215] on div "**********" at bounding box center [701, 108] width 1403 height 1130
paste input "text"
click at [380, 229] on span "button" at bounding box center [387, 241] width 24 height 24
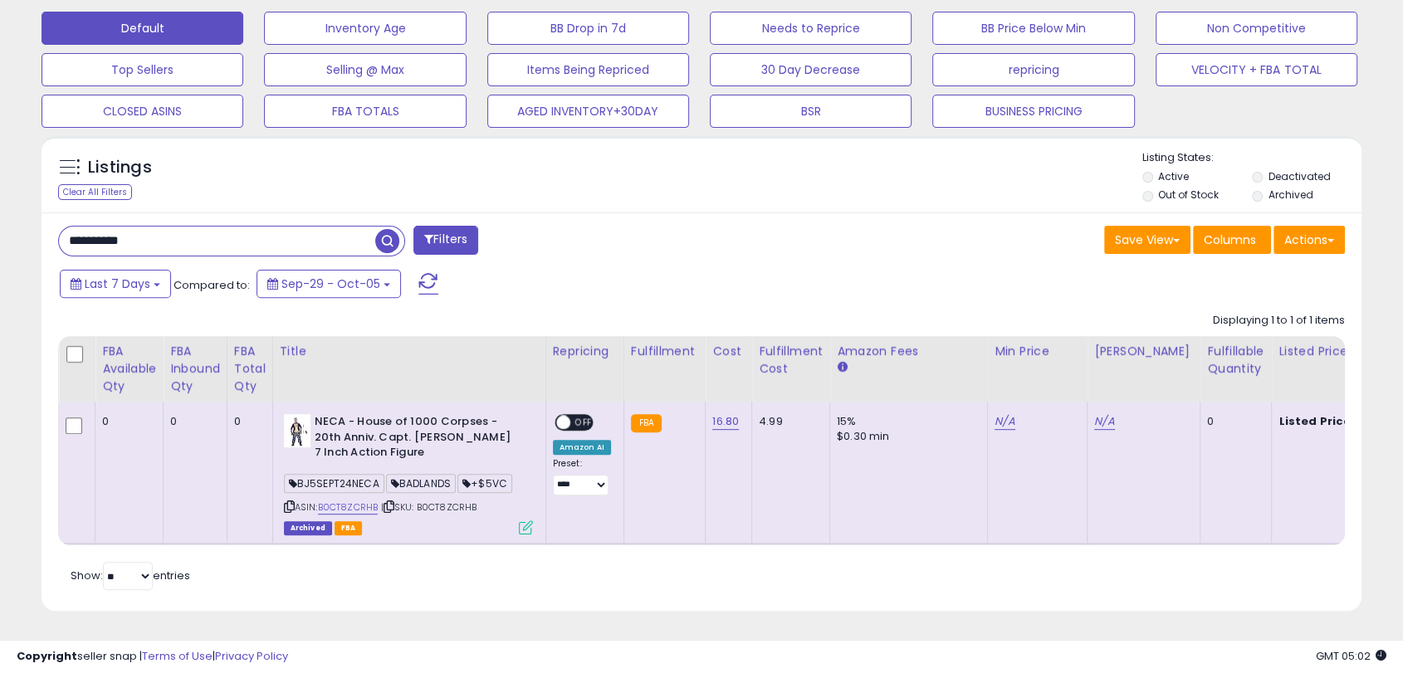
drag, startPoint x: 189, startPoint y: 227, endPoint x: 0, endPoint y: 223, distance: 189.3
click at [0, 223] on div "**********" at bounding box center [701, 108] width 1403 height 1130
paste input "text"
click at [382, 229] on span "button" at bounding box center [387, 241] width 24 height 24
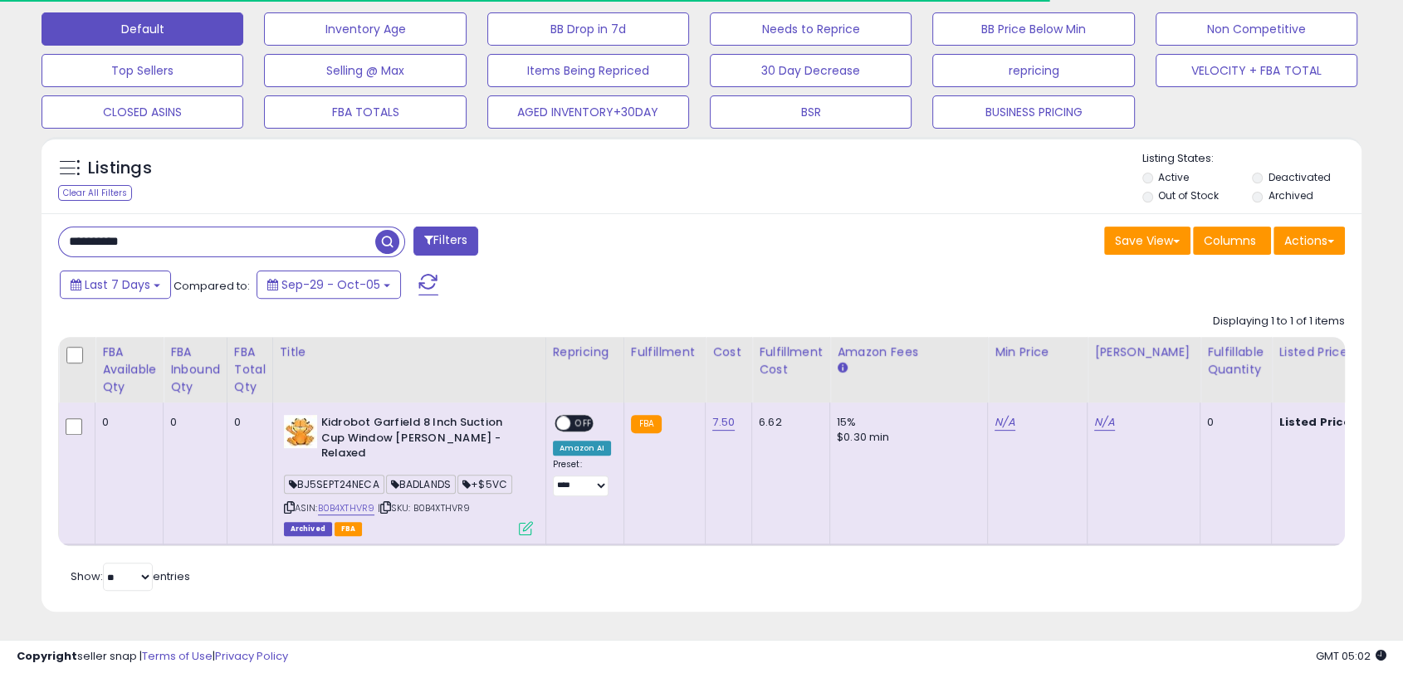
scroll to position [0, 175]
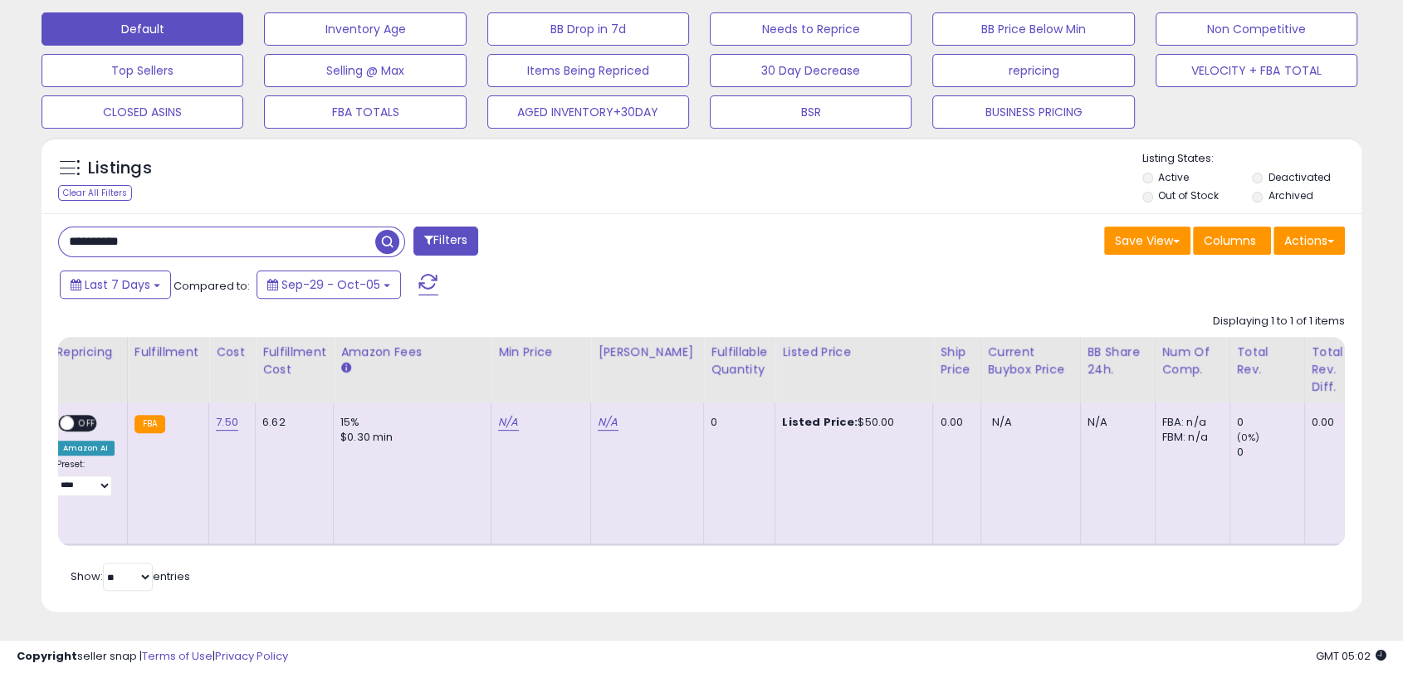
drag, startPoint x: 206, startPoint y: 237, endPoint x: 339, endPoint y: 261, distance: 135.8
click at [0, 221] on div "**********" at bounding box center [701, 109] width 1403 height 1130
paste input "text"
click at [401, 247] on button "button" at bounding box center [389, 239] width 30 height 25
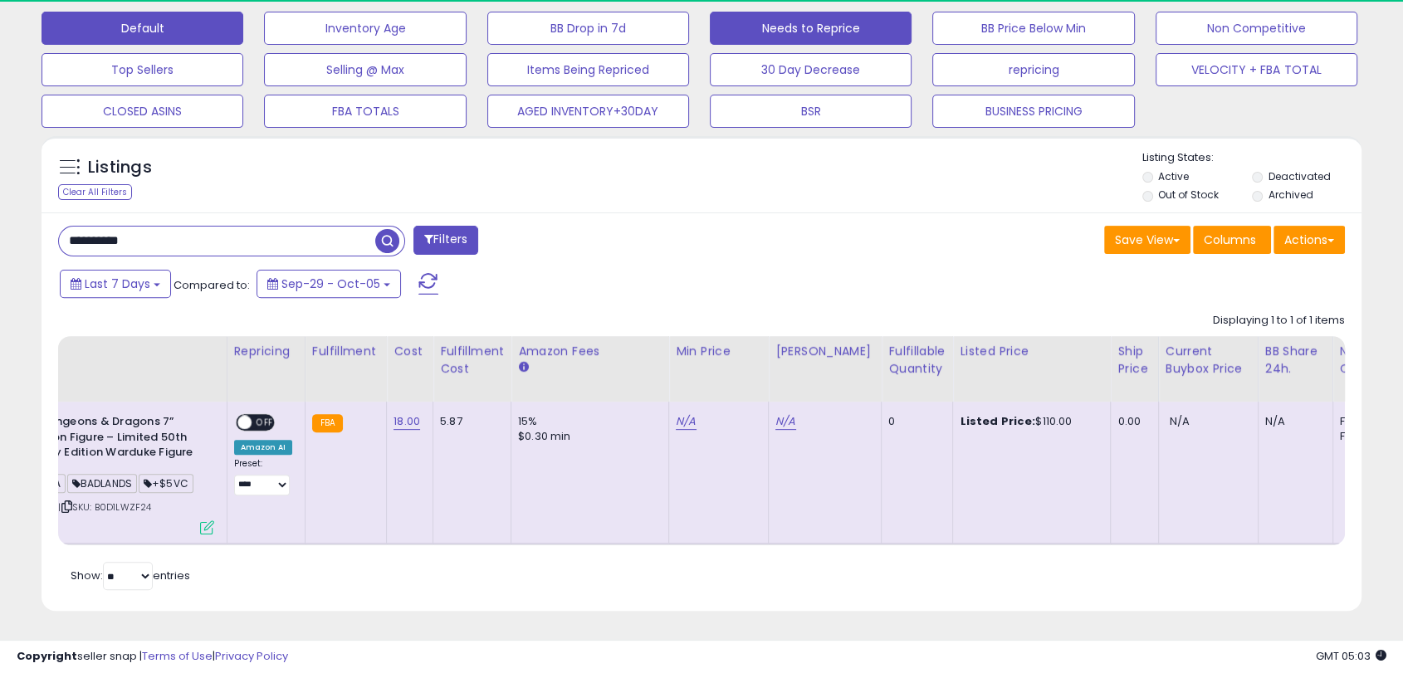
scroll to position [340, 764]
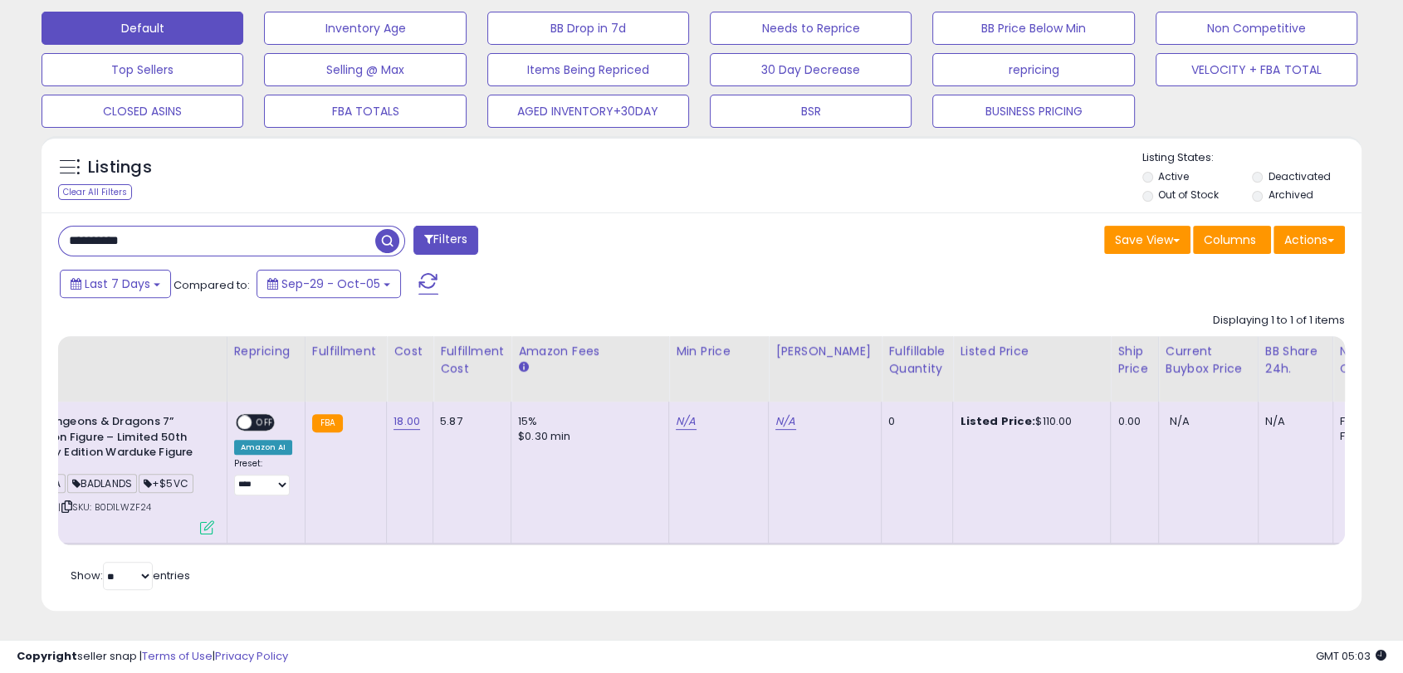
drag, startPoint x: 179, startPoint y: 230, endPoint x: 0, endPoint y: 212, distance: 180.1
click at [0, 212] on div "**********" at bounding box center [701, 108] width 1403 height 1130
paste input "text"
click at [384, 229] on span "button" at bounding box center [387, 241] width 24 height 24
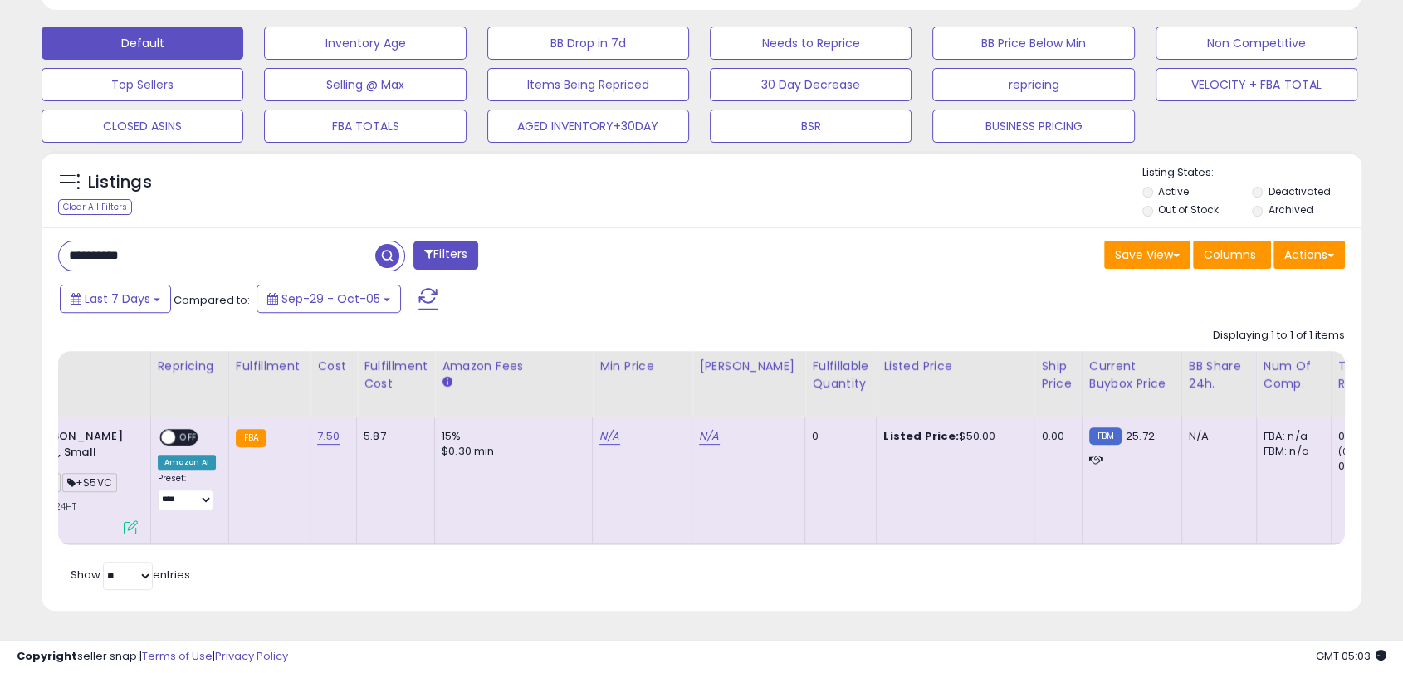
drag, startPoint x: 242, startPoint y: 237, endPoint x: 41, endPoint y: 227, distance: 201.9
click at [0, 217] on div "**********" at bounding box center [701, 116] width 1403 height 1116
paste input "text"
click at [364, 242] on input "**********" at bounding box center [217, 256] width 316 height 29
click at [392, 247] on span "button" at bounding box center [387, 256] width 24 height 24
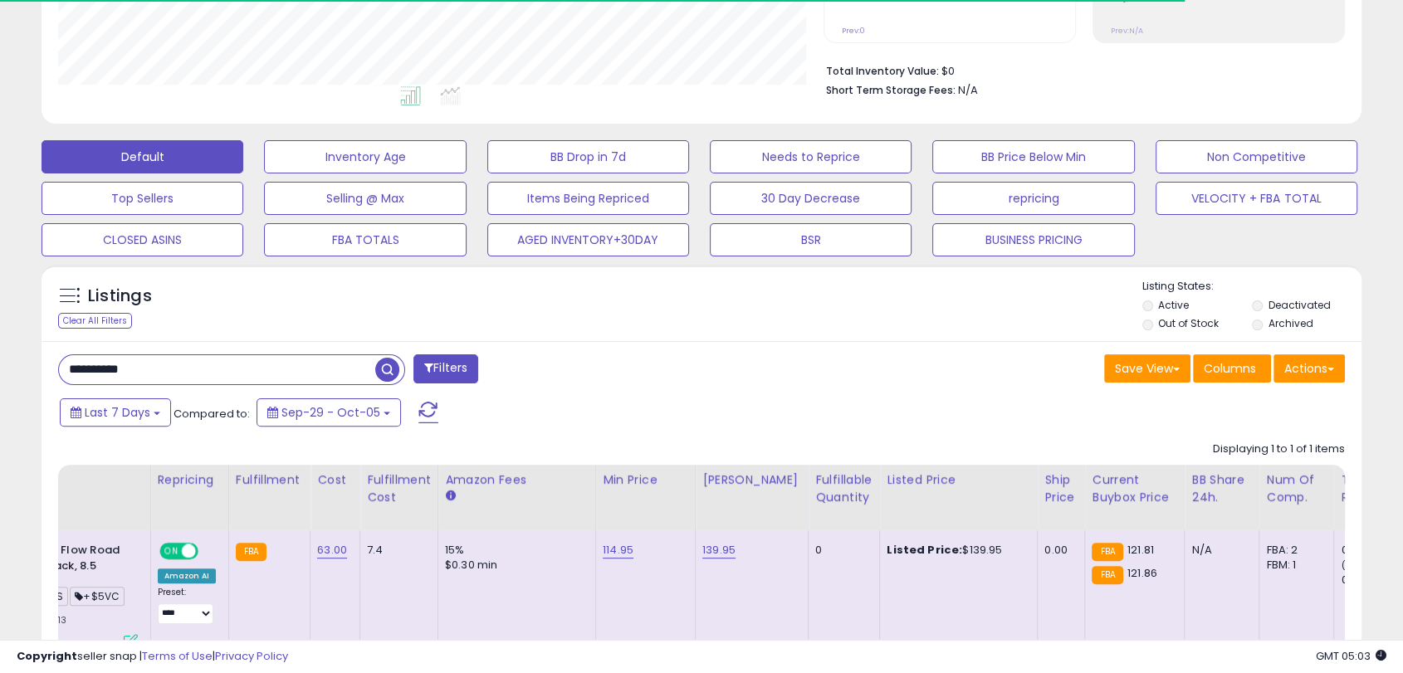
scroll to position [829653, 829228]
drag, startPoint x: 989, startPoint y: 552, endPoint x: 945, endPoint y: 549, distance: 44.1
click at [945, 549] on div "Listed Price: $139.95" at bounding box center [955, 550] width 138 height 15
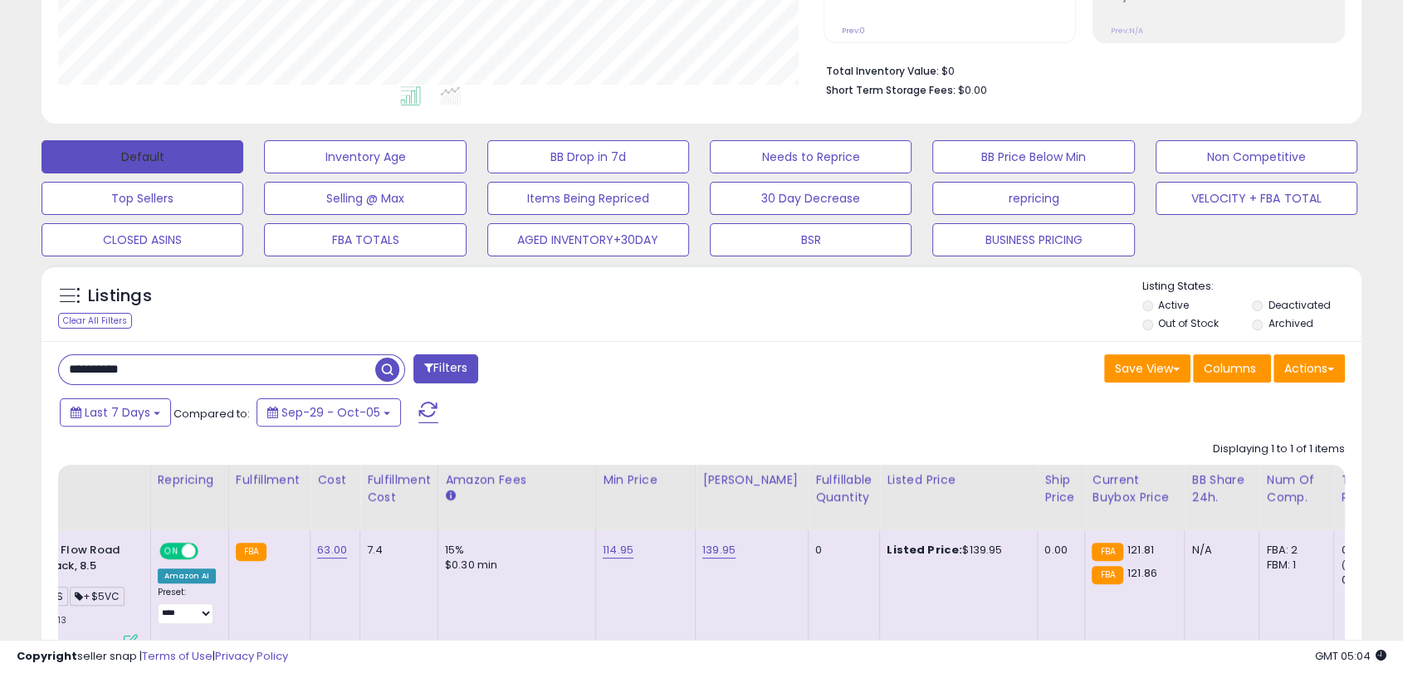
scroll to position [340, 764]
drag, startPoint x: 159, startPoint y: 378, endPoint x: 130, endPoint y: 362, distance: 33.1
click at [0, 367] on div "**********" at bounding box center [701, 229] width 1403 height 1116
paste input "text"
click at [382, 375] on span "button" at bounding box center [387, 370] width 24 height 24
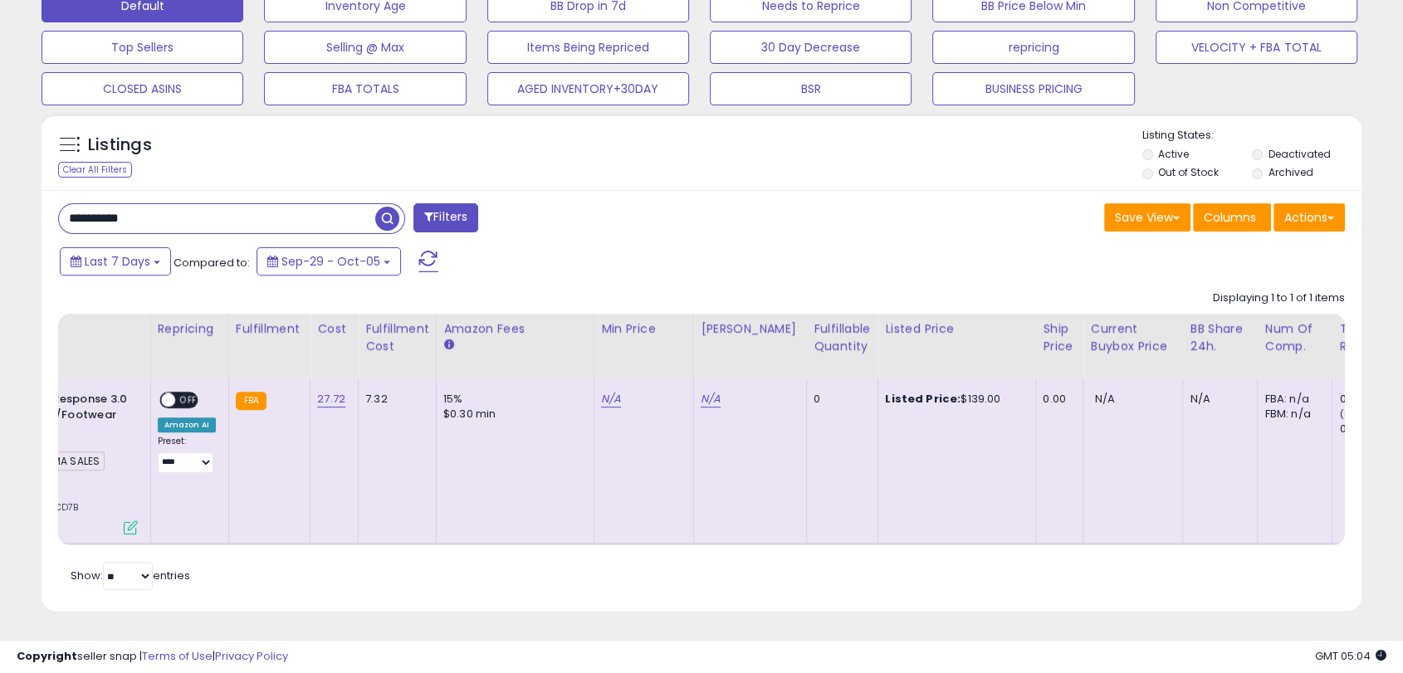
drag, startPoint x: 186, startPoint y: 207, endPoint x: 0, endPoint y: 186, distance: 187.1
click at [0, 186] on div "**********" at bounding box center [701, 96] width 1403 height 1153
paste input "text"
type input "**********"
click at [408, 203] on div "**********" at bounding box center [374, 219] width 656 height 33
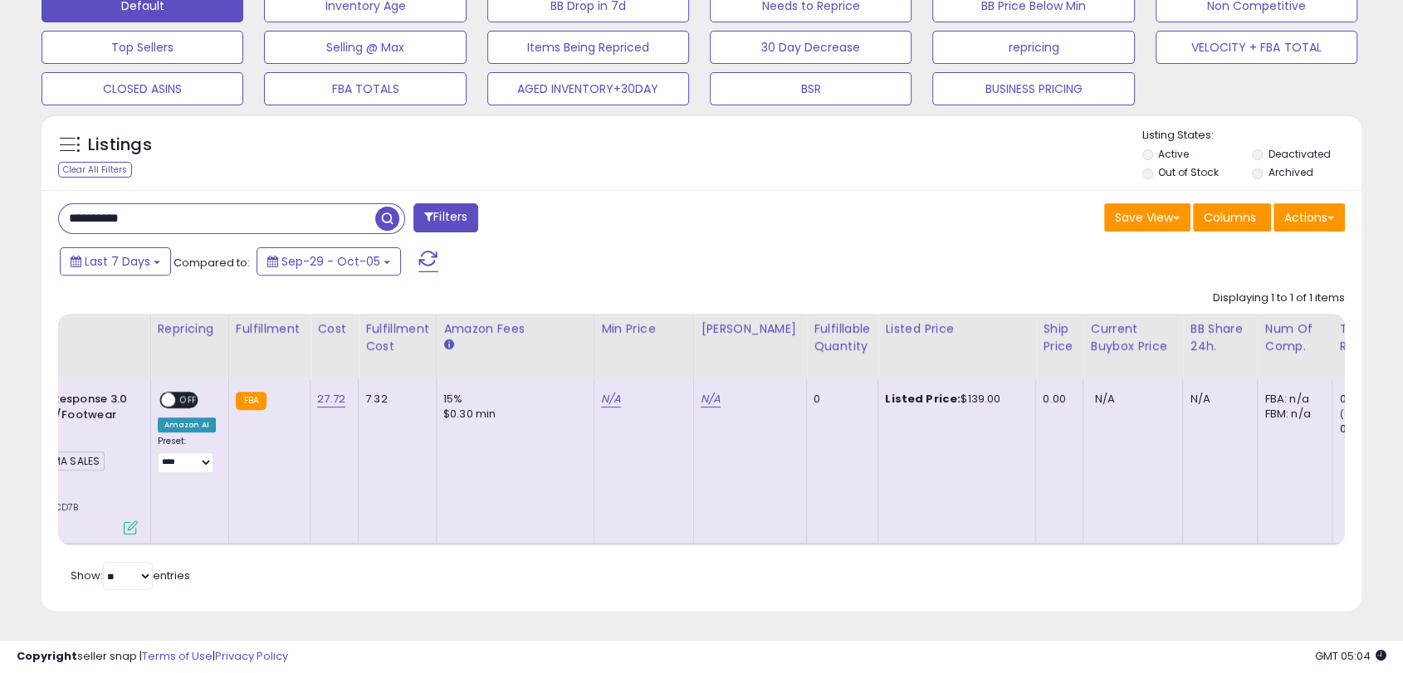
click at [380, 207] on span "button" at bounding box center [387, 219] width 24 height 24
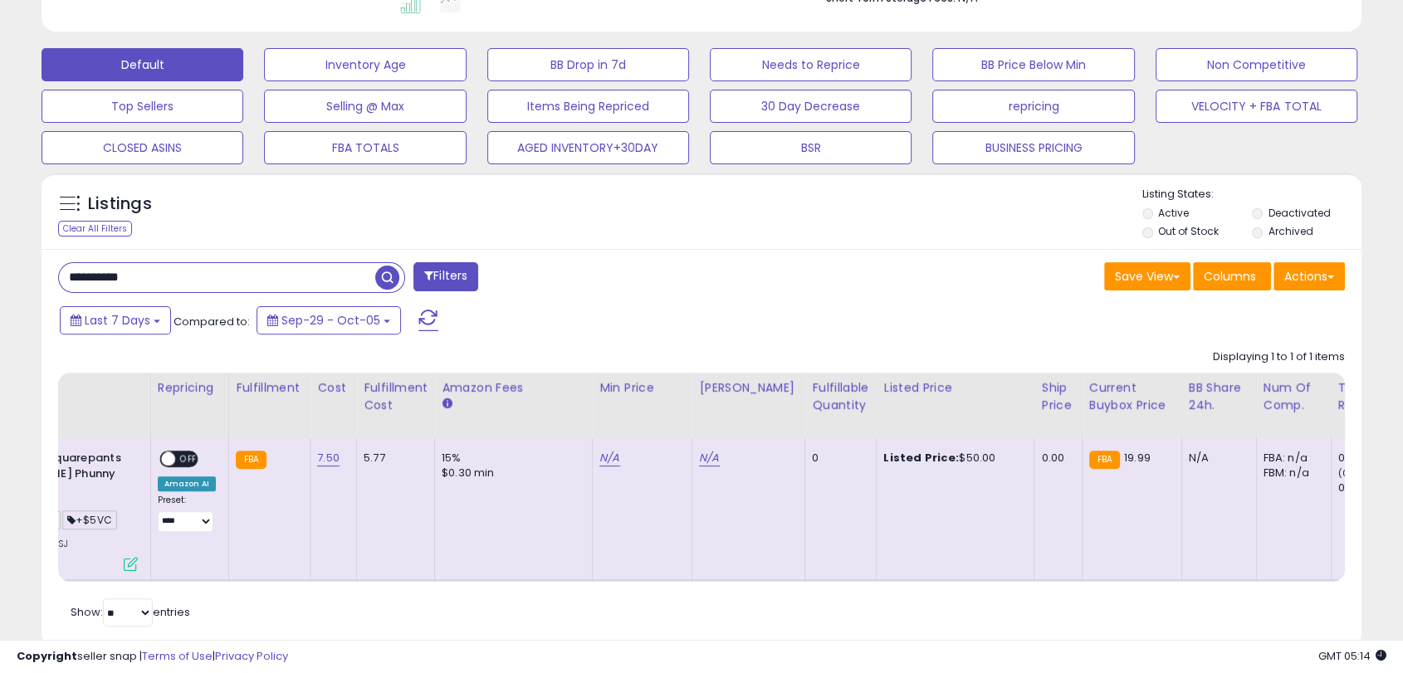
drag, startPoint x: 50, startPoint y: 273, endPoint x: 0, endPoint y: 262, distance: 51.0
click at [0, 262] on div "**********" at bounding box center [701, 144] width 1403 height 1130
click at [383, 274] on span "button" at bounding box center [387, 278] width 24 height 24
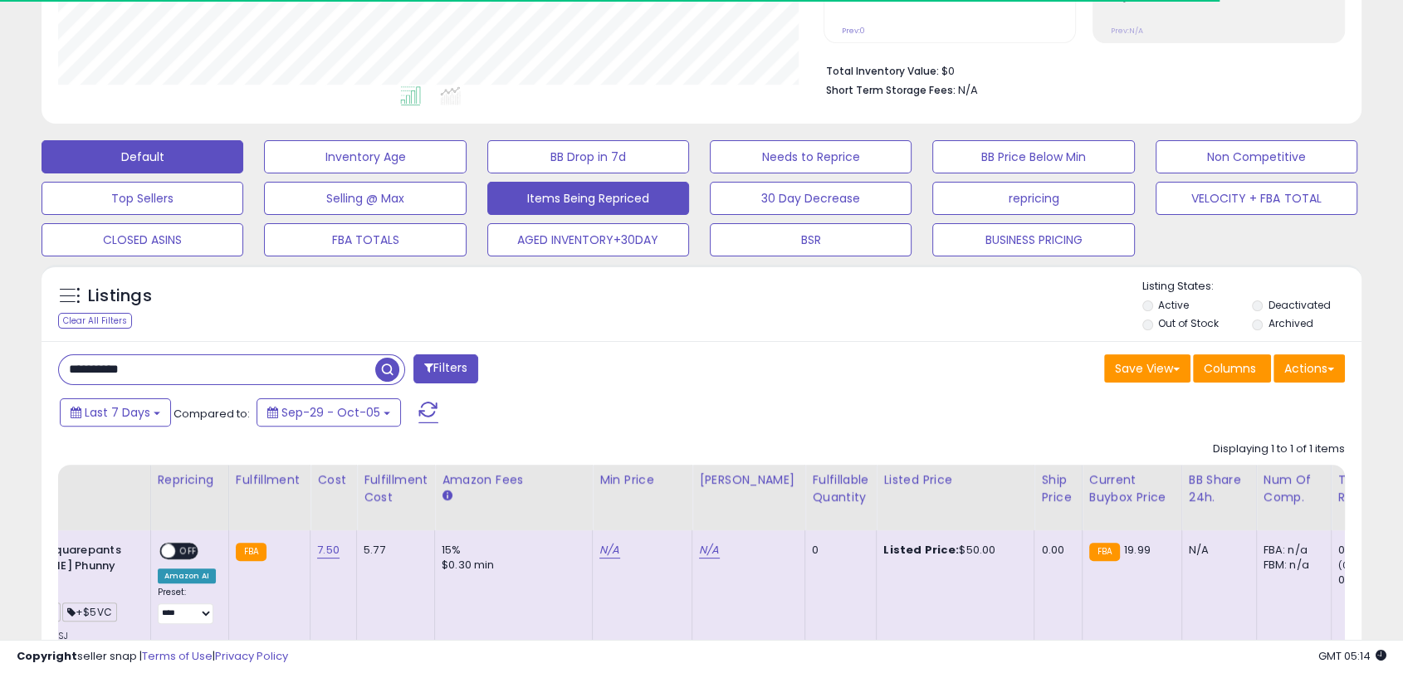
scroll to position [525, 0]
